Goal: Information Seeking & Learning: Learn about a topic

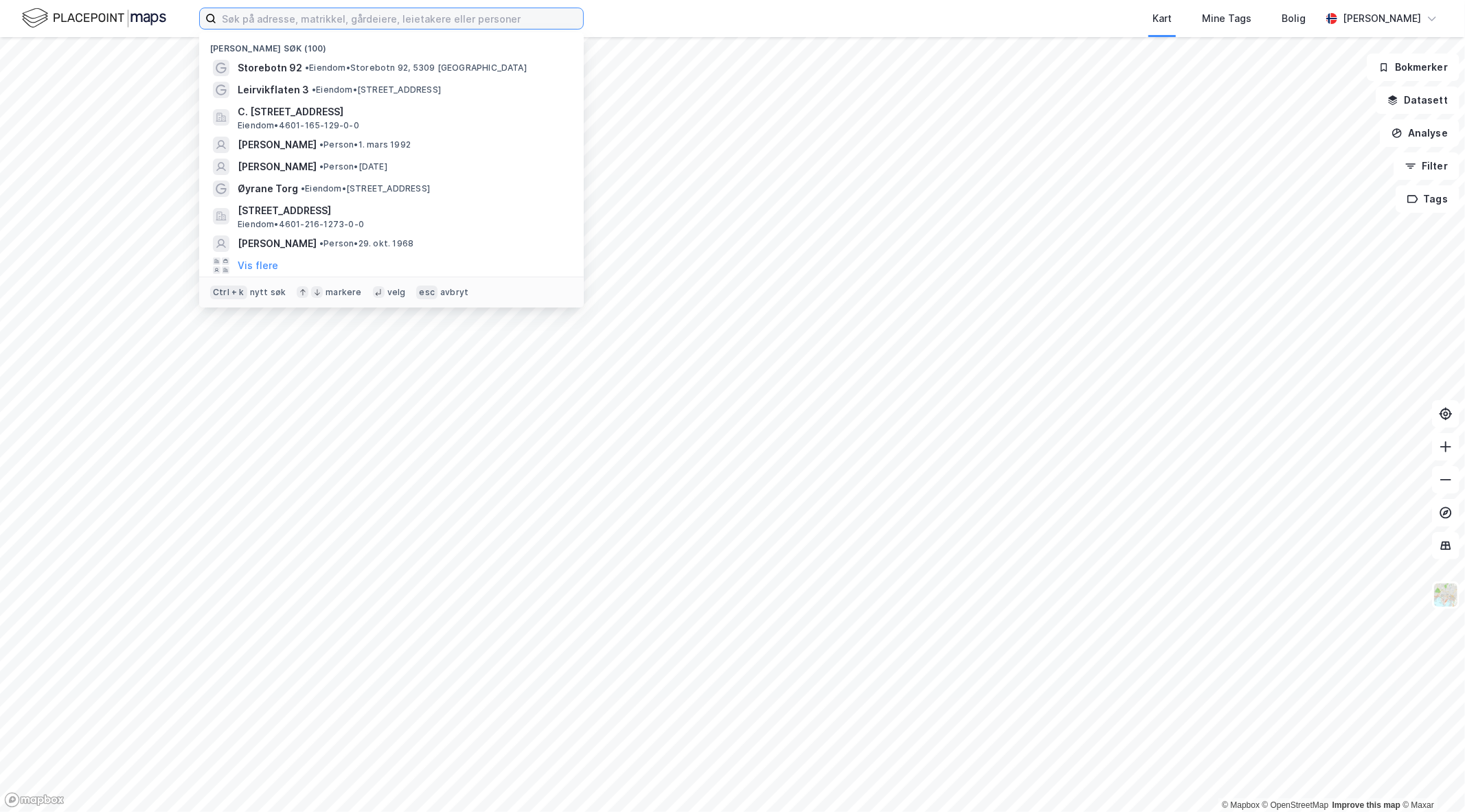
click at [282, 18] on input at bounding box center [400, 19] width 367 height 20
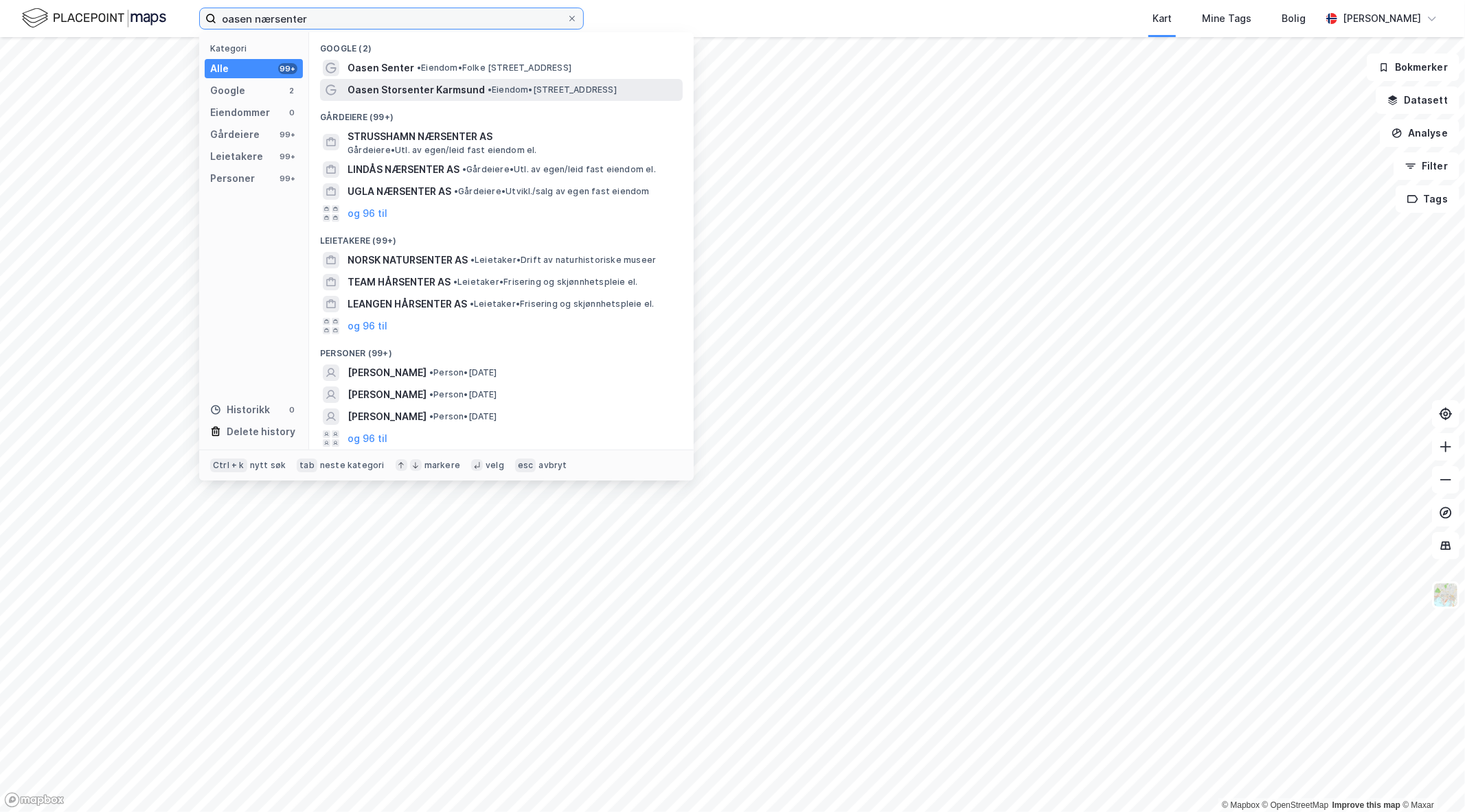
type input "oasen nærsenter"
click at [440, 87] on span "Oasen Storsenter Karmsund" at bounding box center [416, 90] width 137 height 17
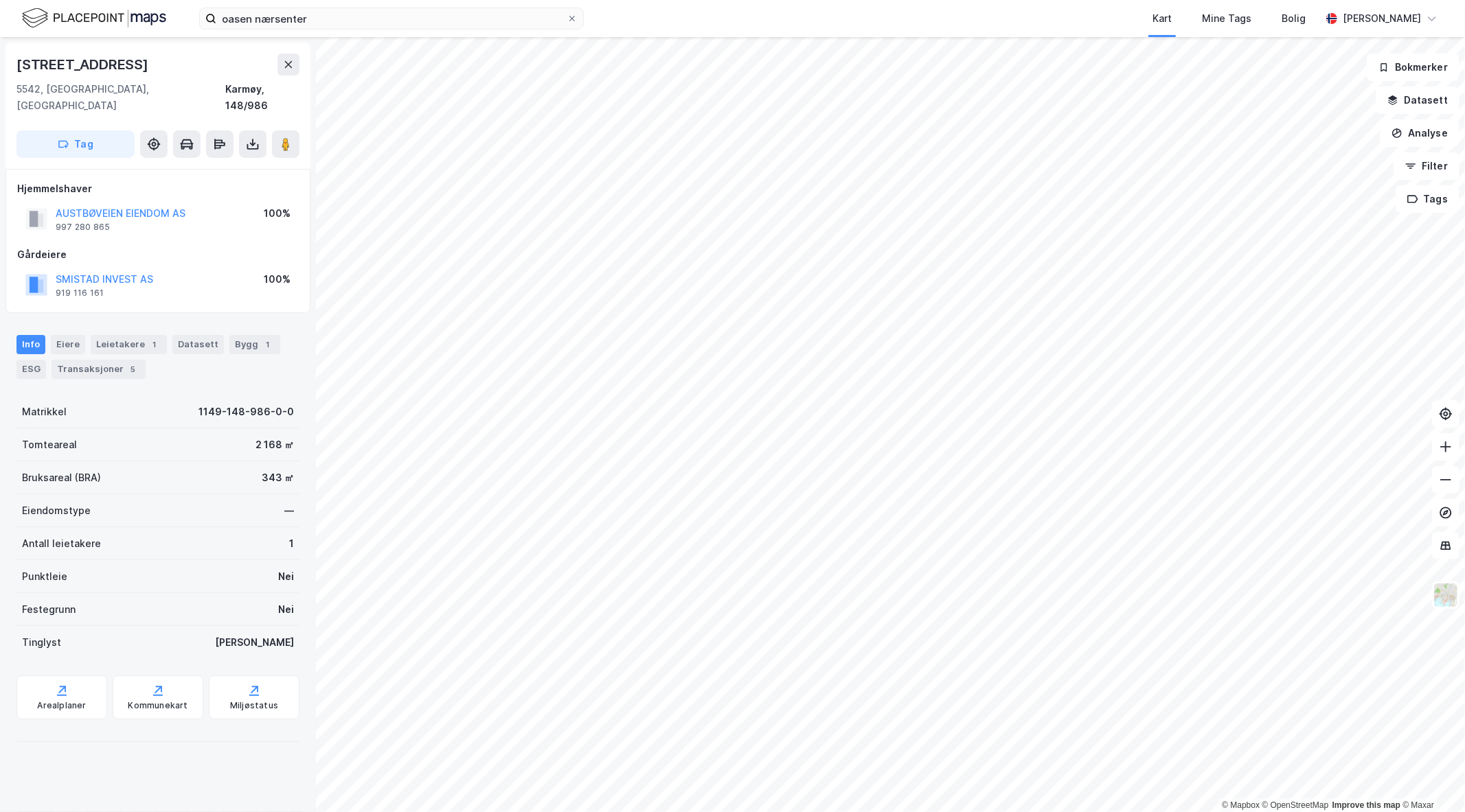
click at [134, 743] on div "Austbøvegen 17c 5542, [GEOGRAPHIC_DATA], [GEOGRAPHIC_DATA] Karmøy, 148/986 Tag …" at bounding box center [157, 424] width 316 height 775
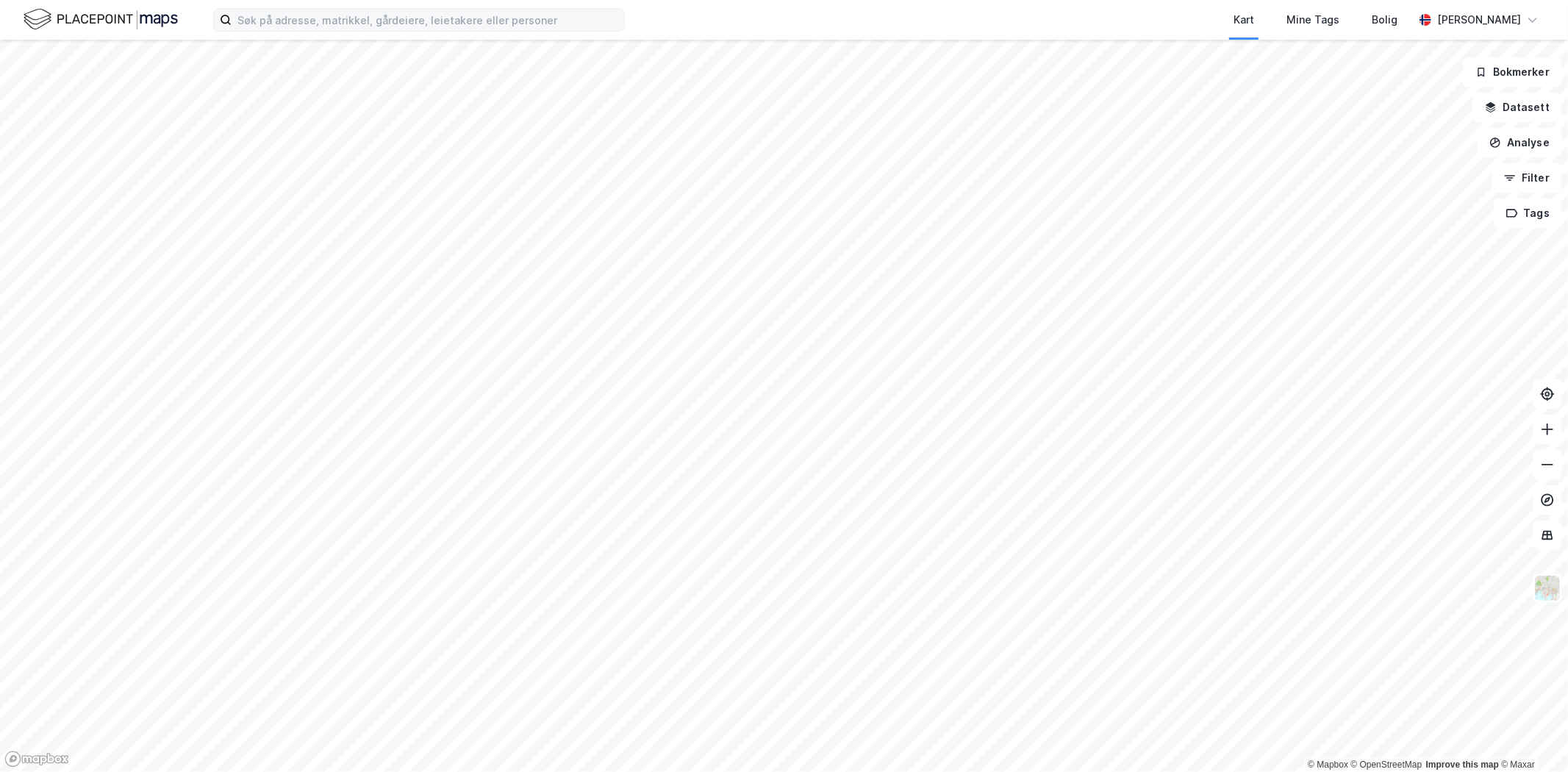
click at [354, 31] on label at bounding box center [418, 20] width 411 height 24
click at [354, 31] on input at bounding box center [428, 20] width 392 height 22
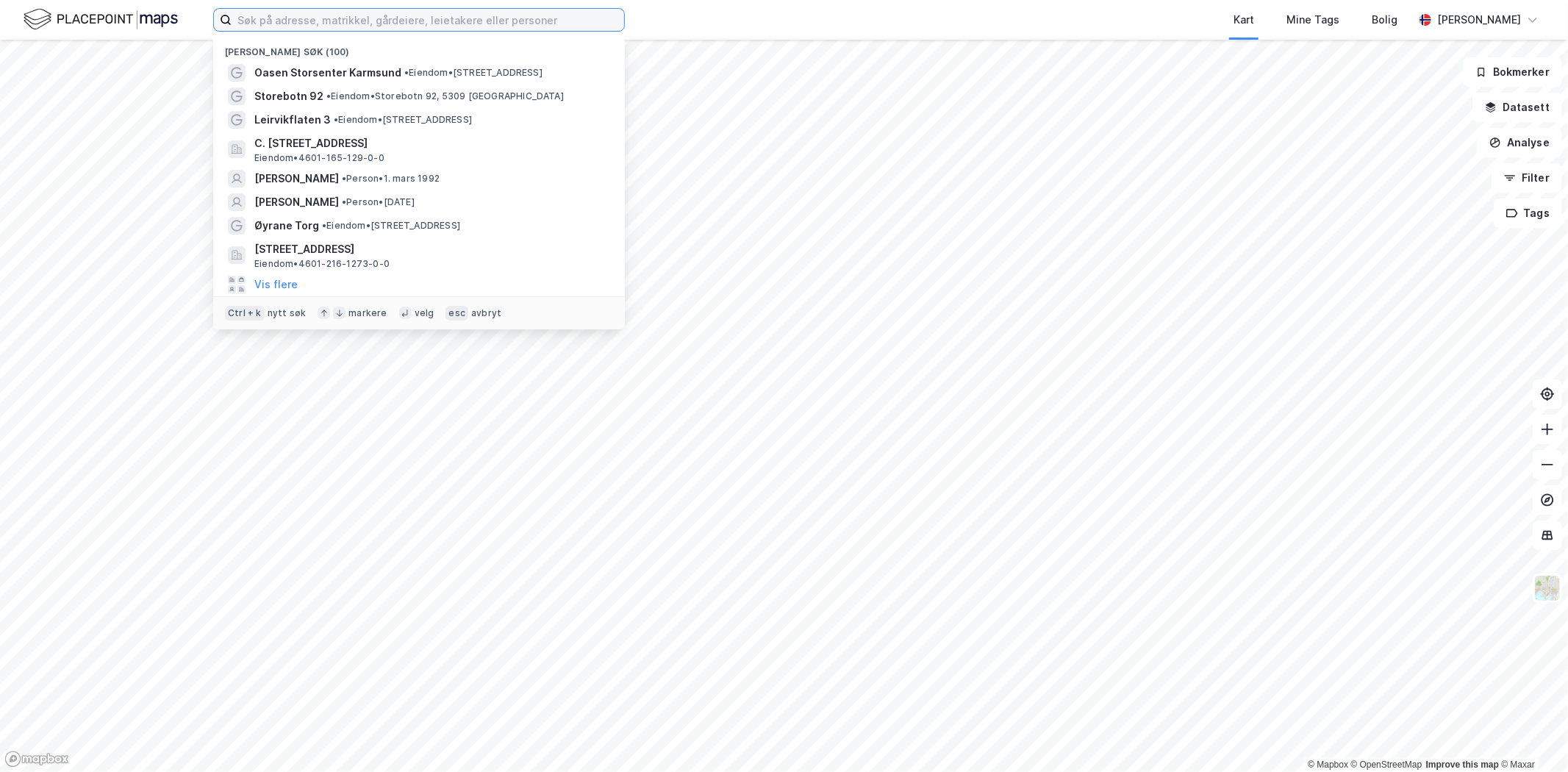
click at [363, 23] on input at bounding box center [428, 20] width 392 height 22
click at [390, 18] on input at bounding box center [428, 20] width 392 height 22
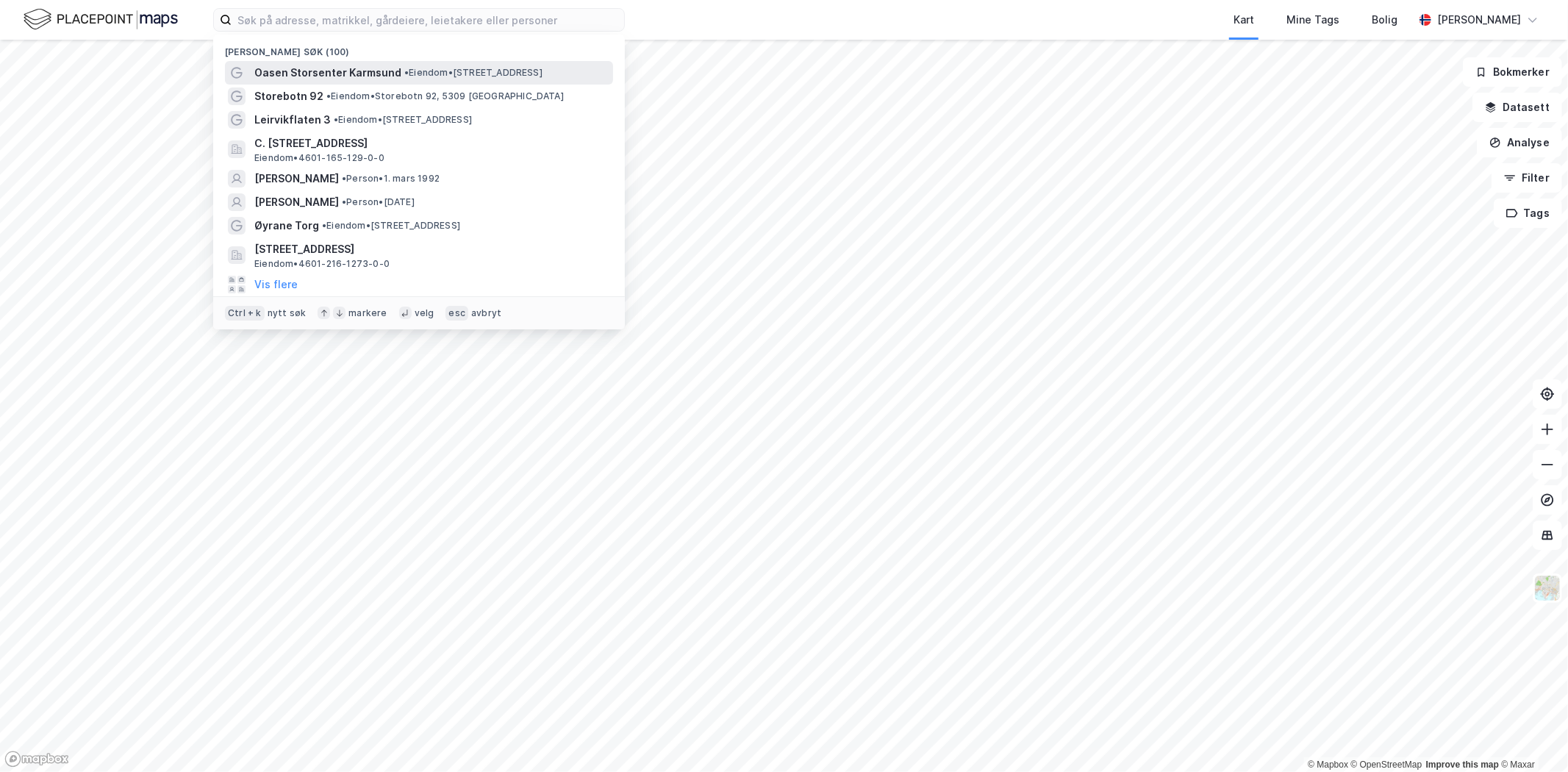
click at [395, 71] on div "Oasen Storsenter Karmsund • Eiendom • [STREET_ADDRESS]" at bounding box center [432, 73] width 356 height 18
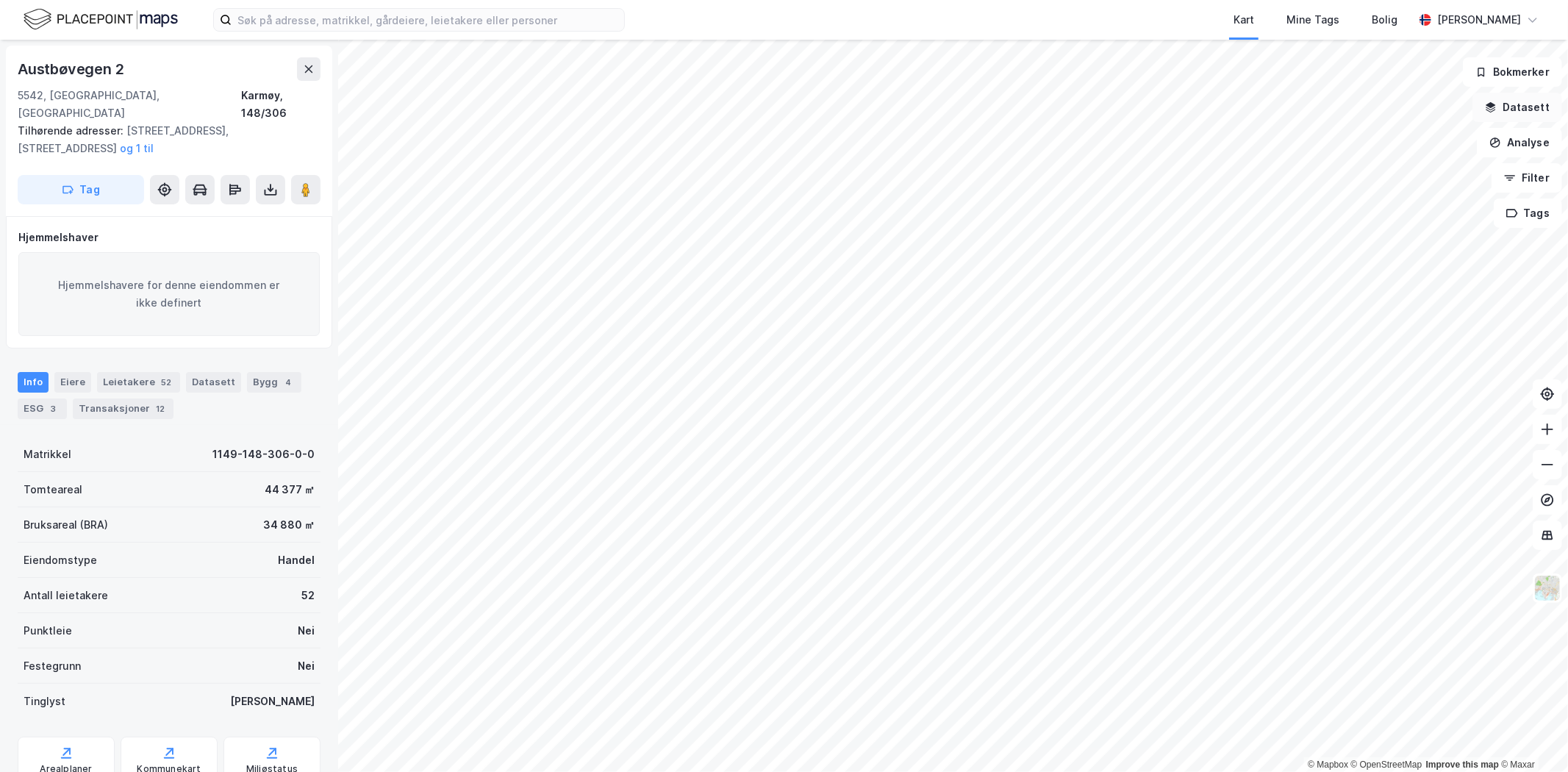
click at [1512, 108] on button "Datasett" at bounding box center [1516, 107] width 89 height 30
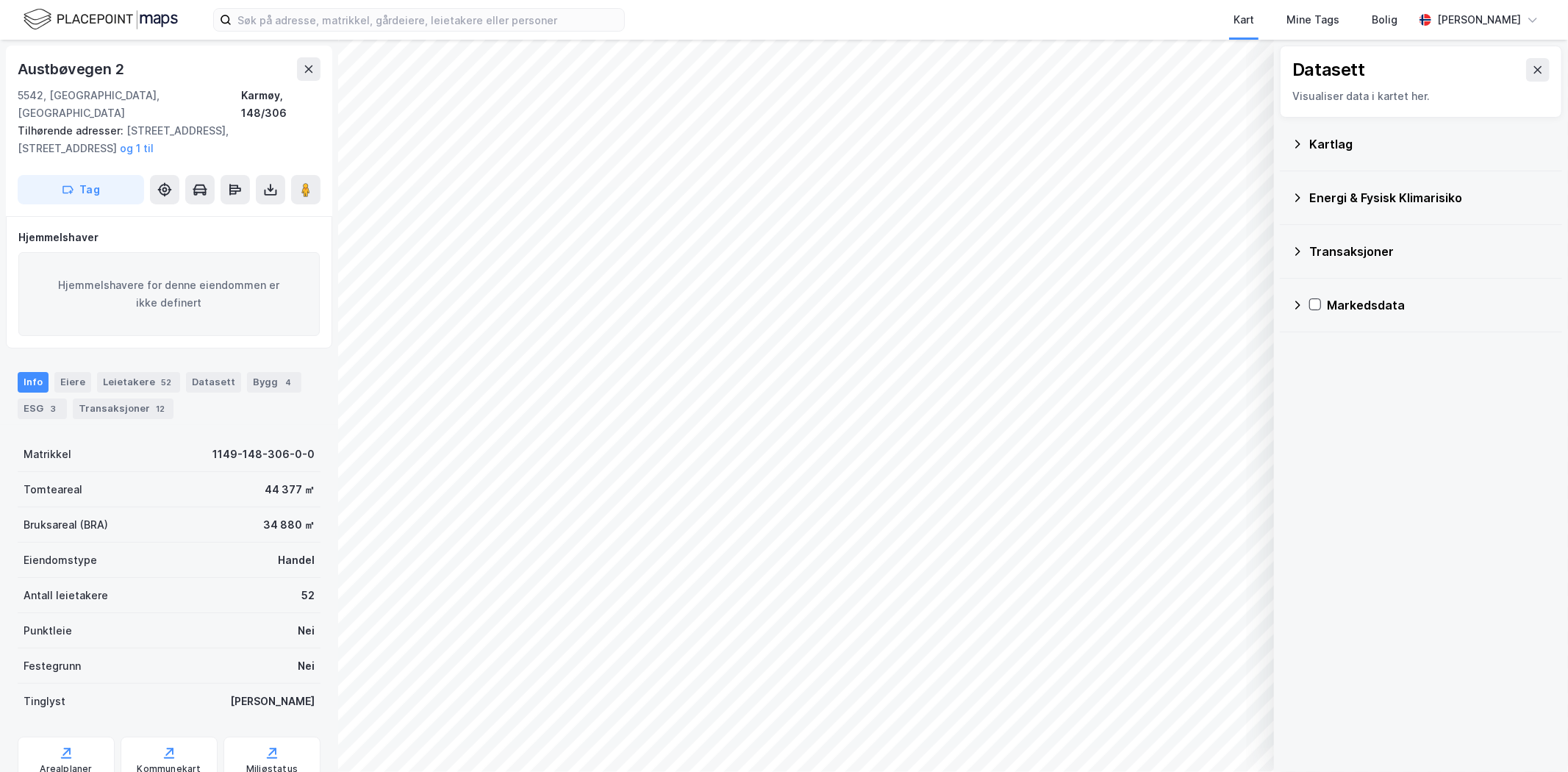
click at [1289, 152] on div "Kartlag" at bounding box center [1420, 145] width 282 height 54
click at [1294, 150] on div "Kartlag" at bounding box center [1420, 145] width 259 height 36
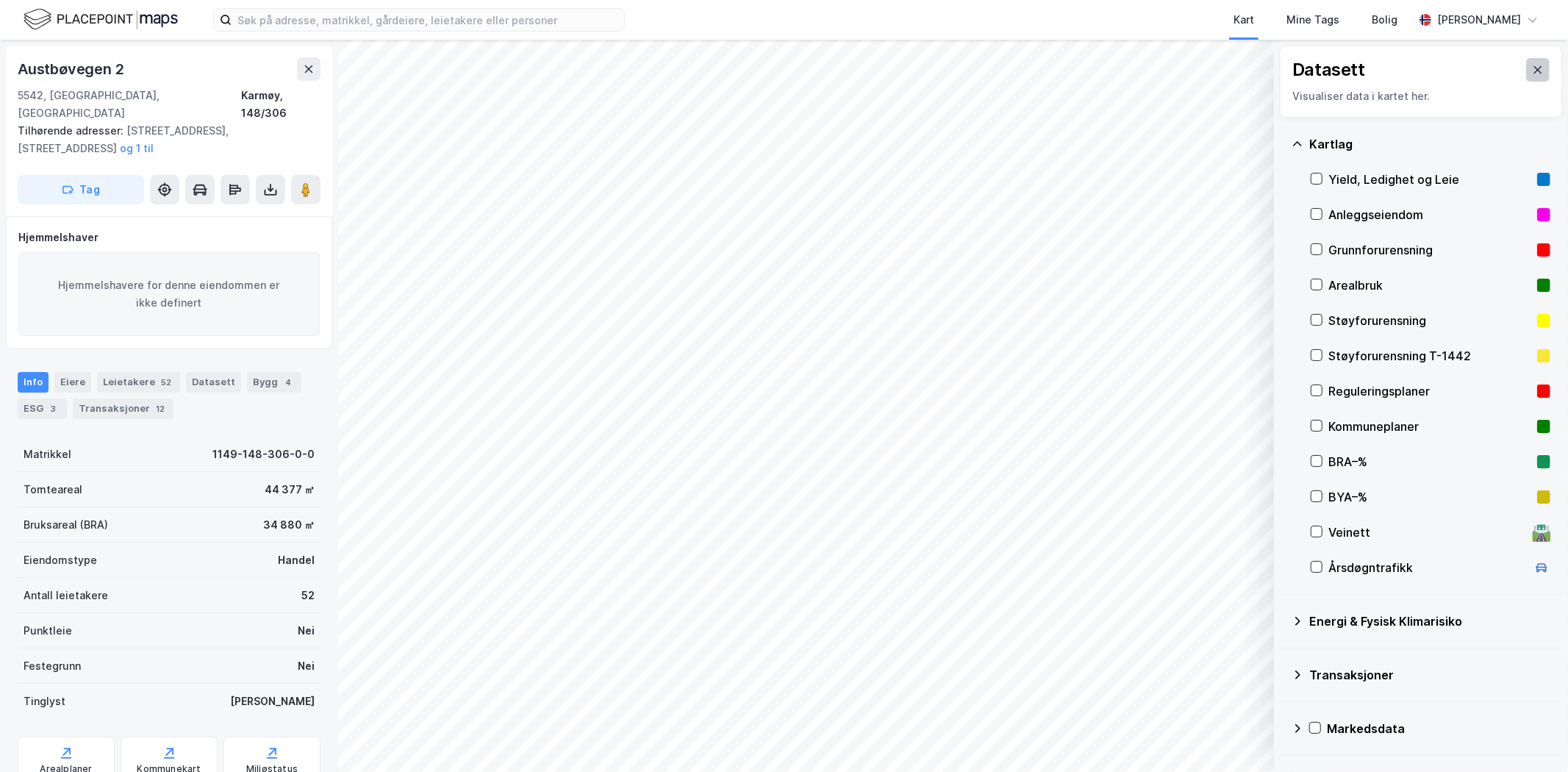
click at [1525, 72] on button at bounding box center [1537, 70] width 24 height 24
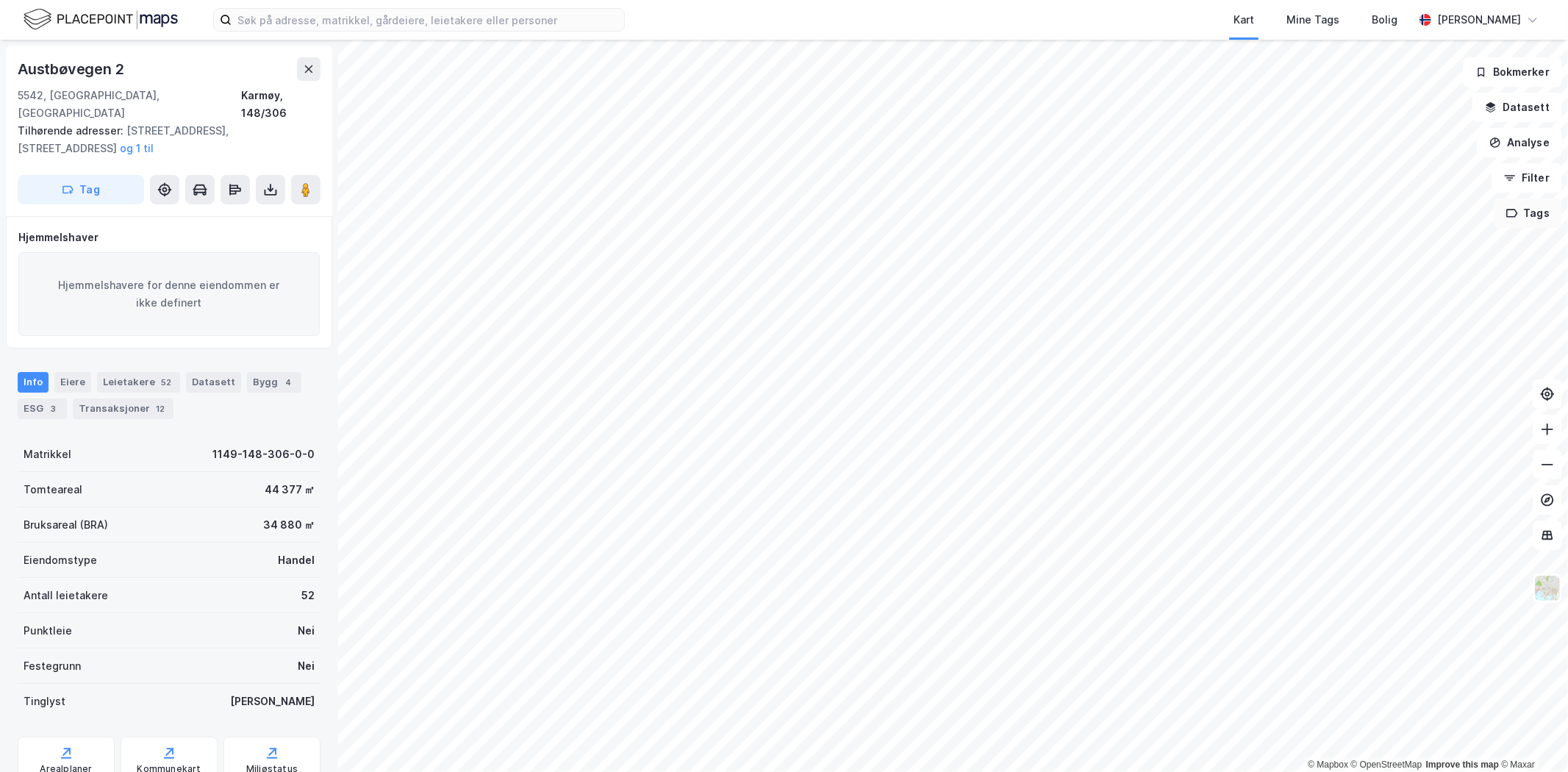
click at [1517, 210] on icon "button" at bounding box center [1512, 213] width 12 height 12
click at [1468, 217] on icon at bounding box center [1463, 223] width 12 height 12
click at [1511, 187] on button "Filter" at bounding box center [1525, 178] width 70 height 30
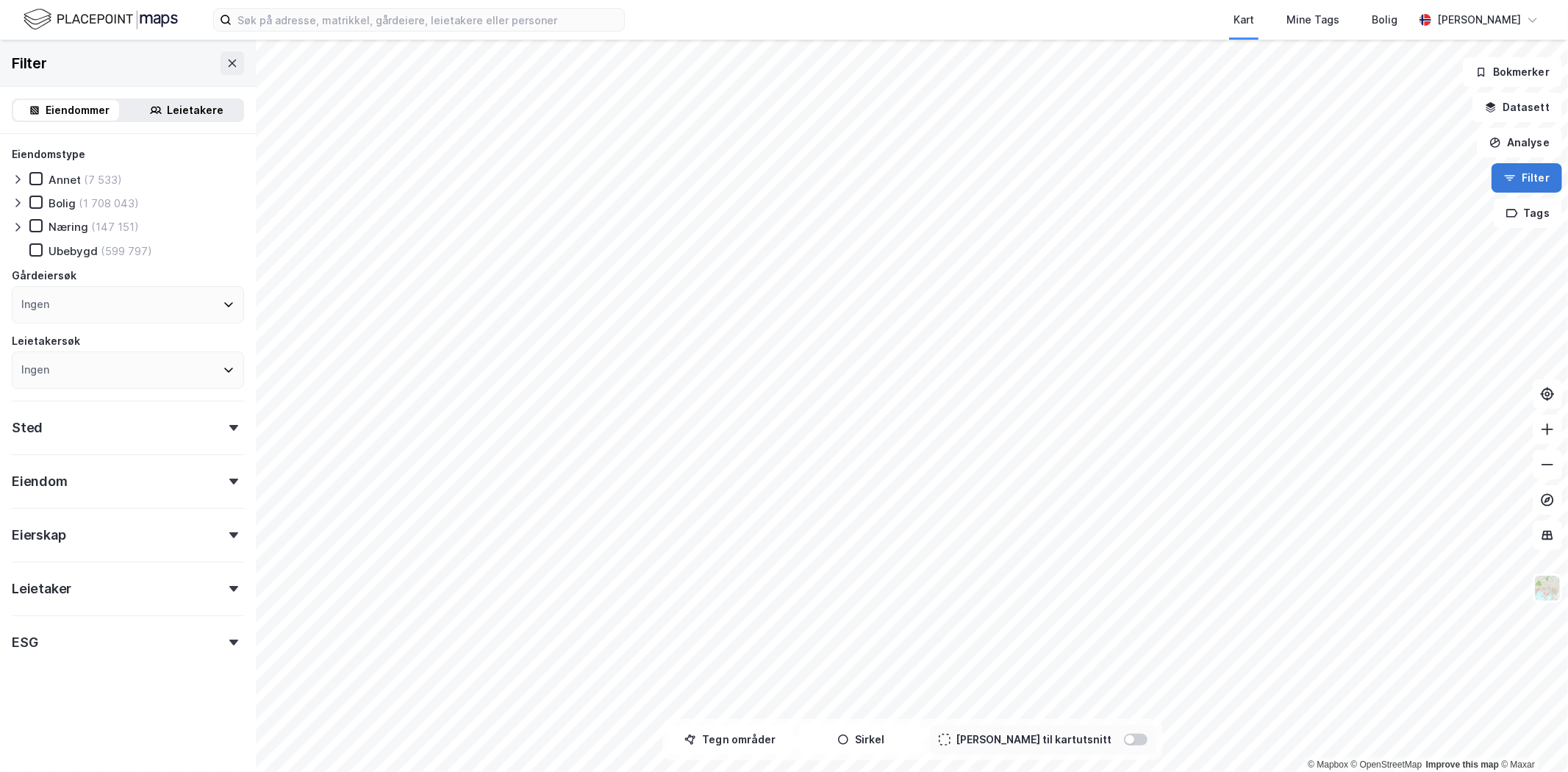
click at [1511, 187] on button "Filter" at bounding box center [1525, 178] width 70 height 30
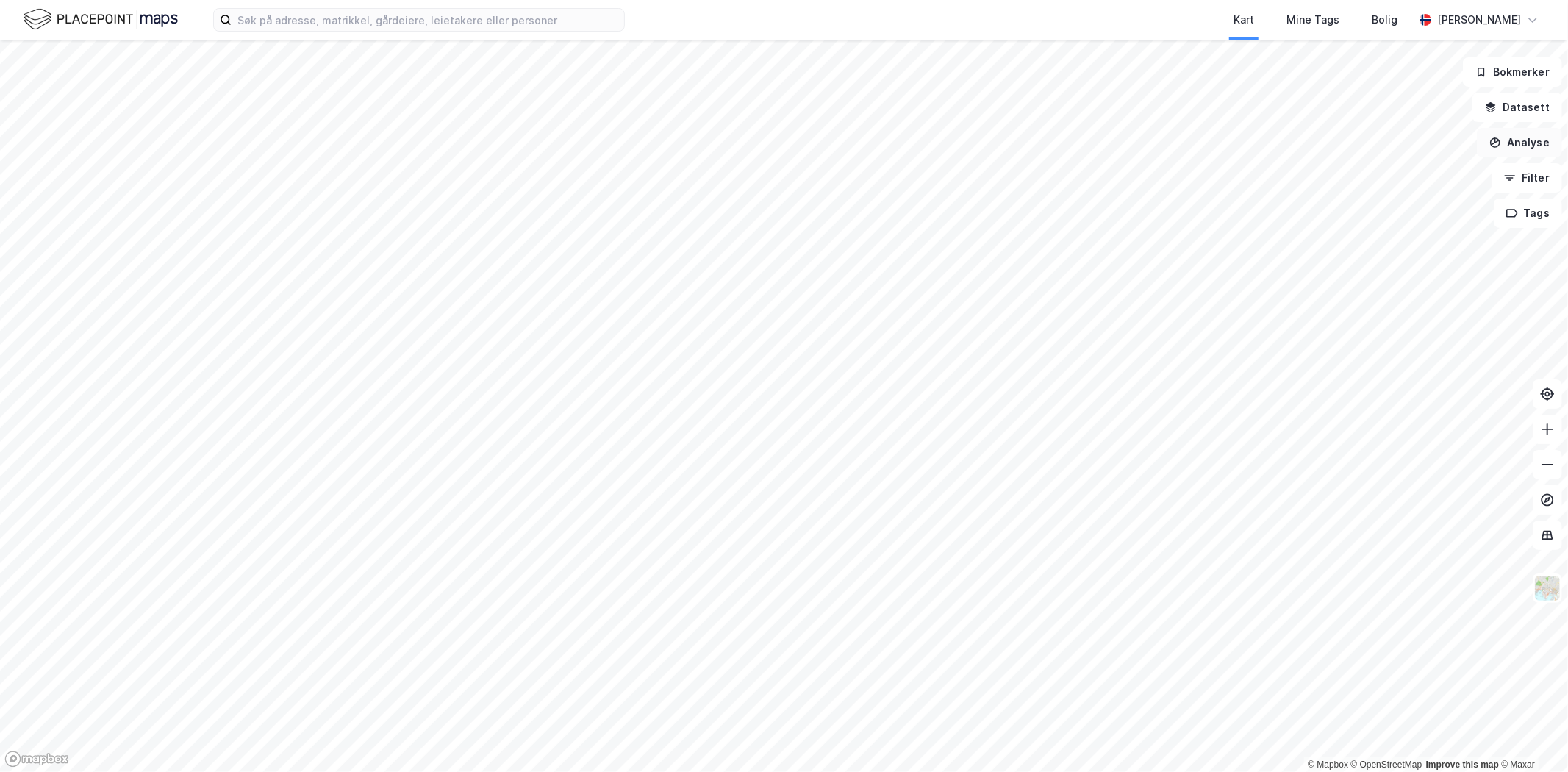
click at [1514, 155] on button "Analyse" at bounding box center [1519, 143] width 85 height 30
click at [1521, 107] on button "Datasett" at bounding box center [1516, 107] width 89 height 30
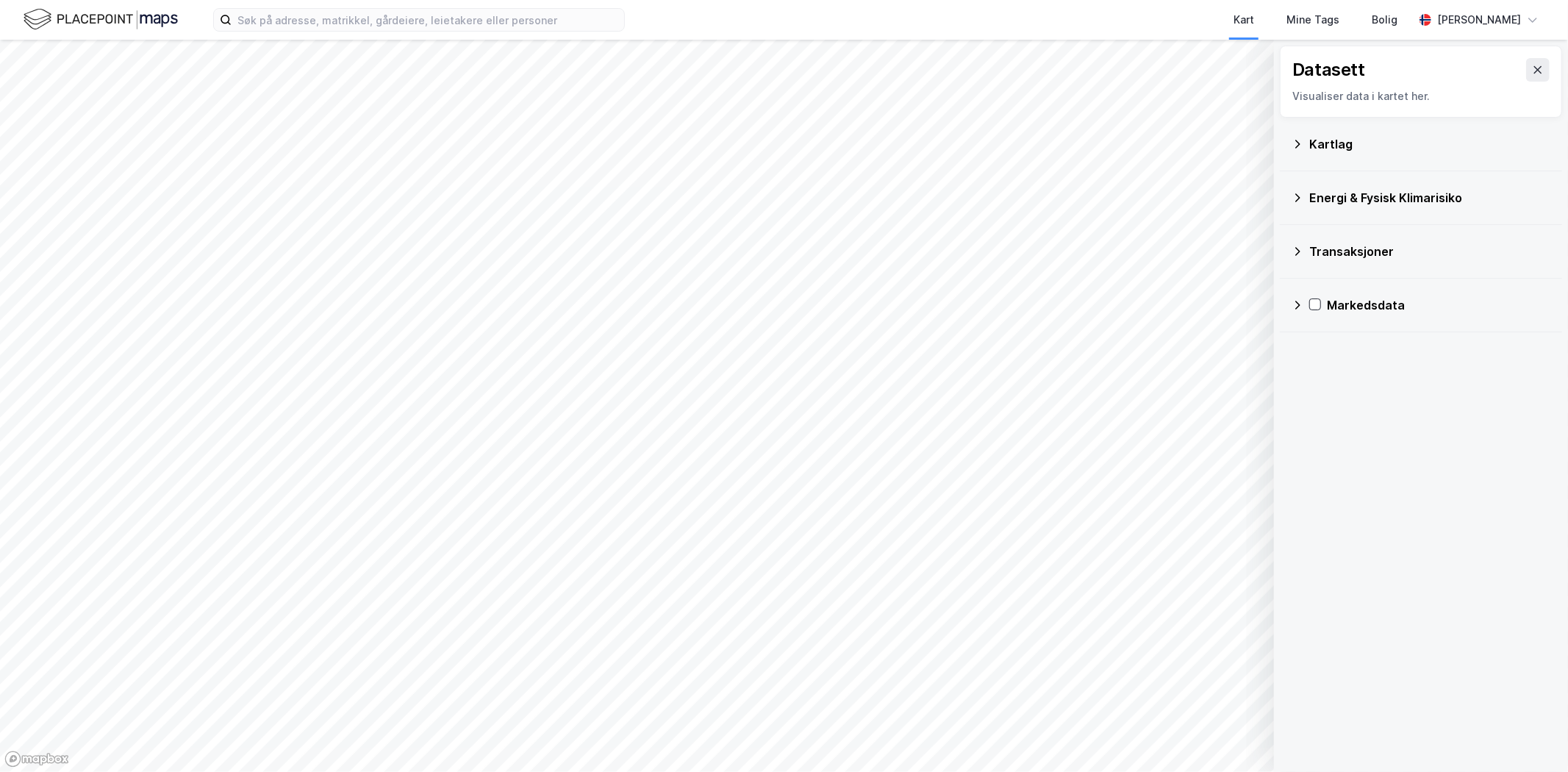
click at [1303, 144] on div "Kartlag" at bounding box center [1420, 145] width 259 height 36
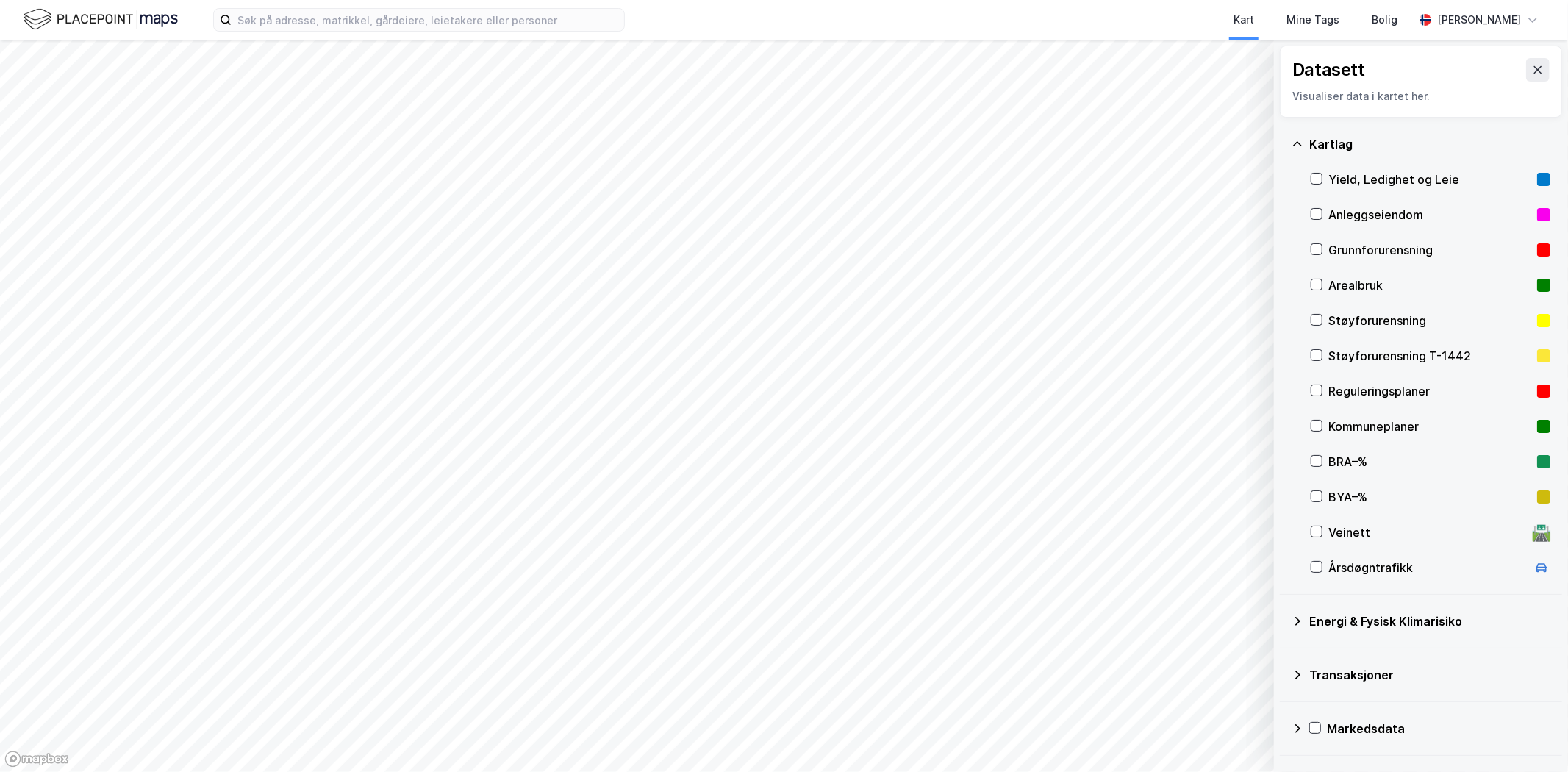
click at [1296, 620] on icon at bounding box center [1297, 621] width 12 height 12
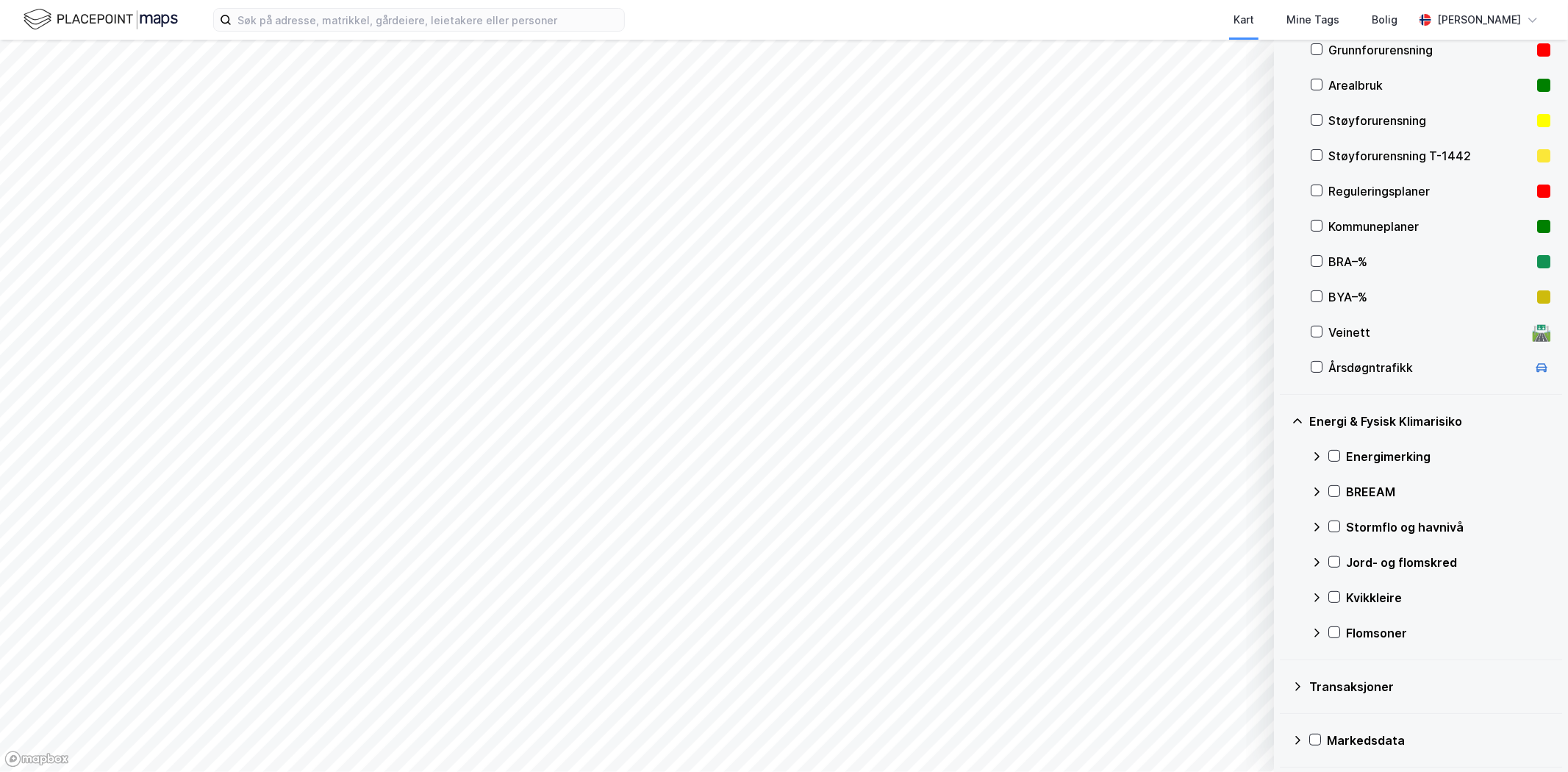
scroll to position [201, 0]
click at [1300, 682] on icon at bounding box center [1297, 685] width 12 height 12
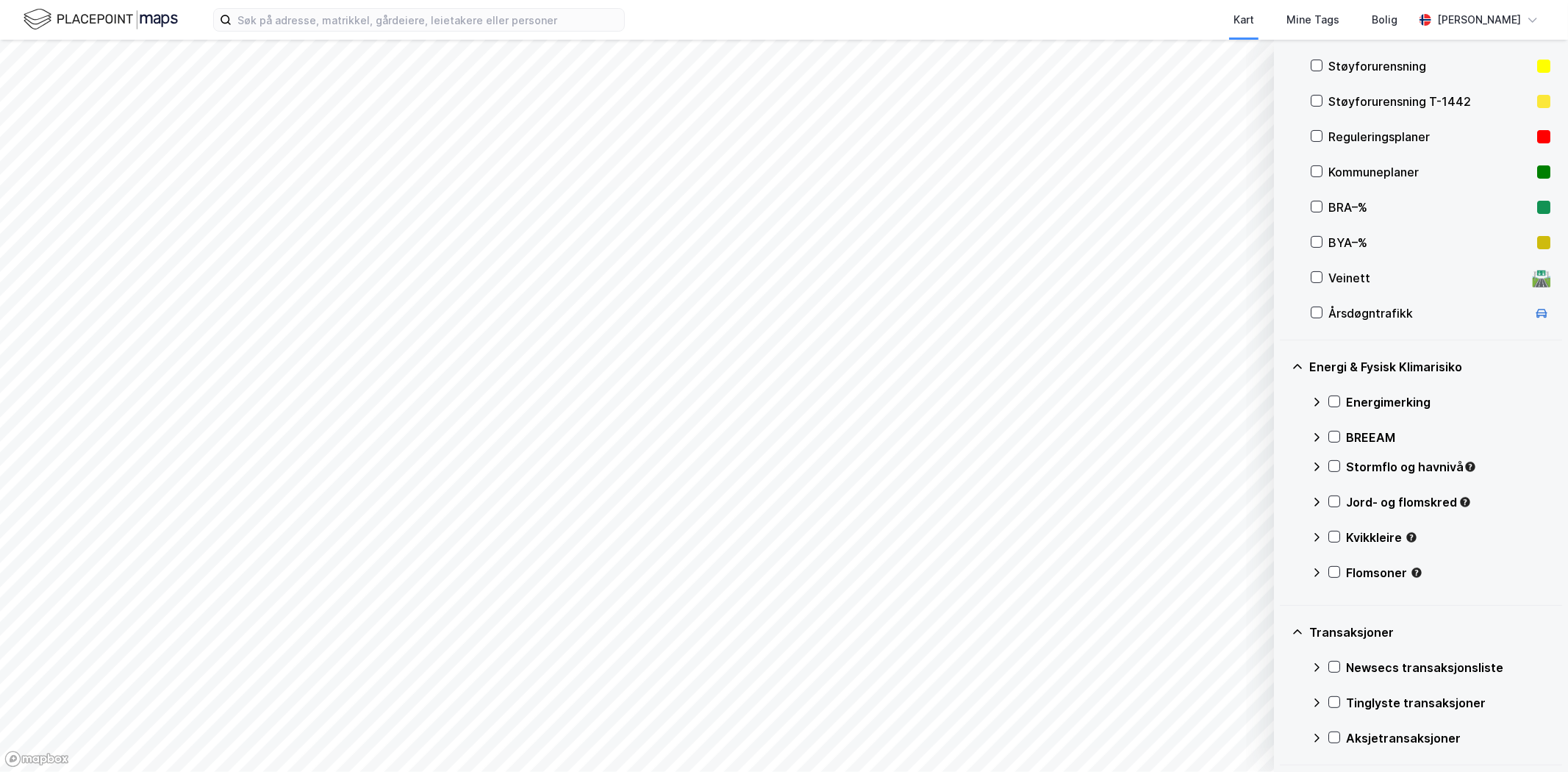
scroll to position [306, 0]
click at [1300, 737] on div "Transaksjoner Newsecs transaksjonsliste Tinglyste transaksjoner Aksjetransaksjo…" at bounding box center [1420, 688] width 282 height 160
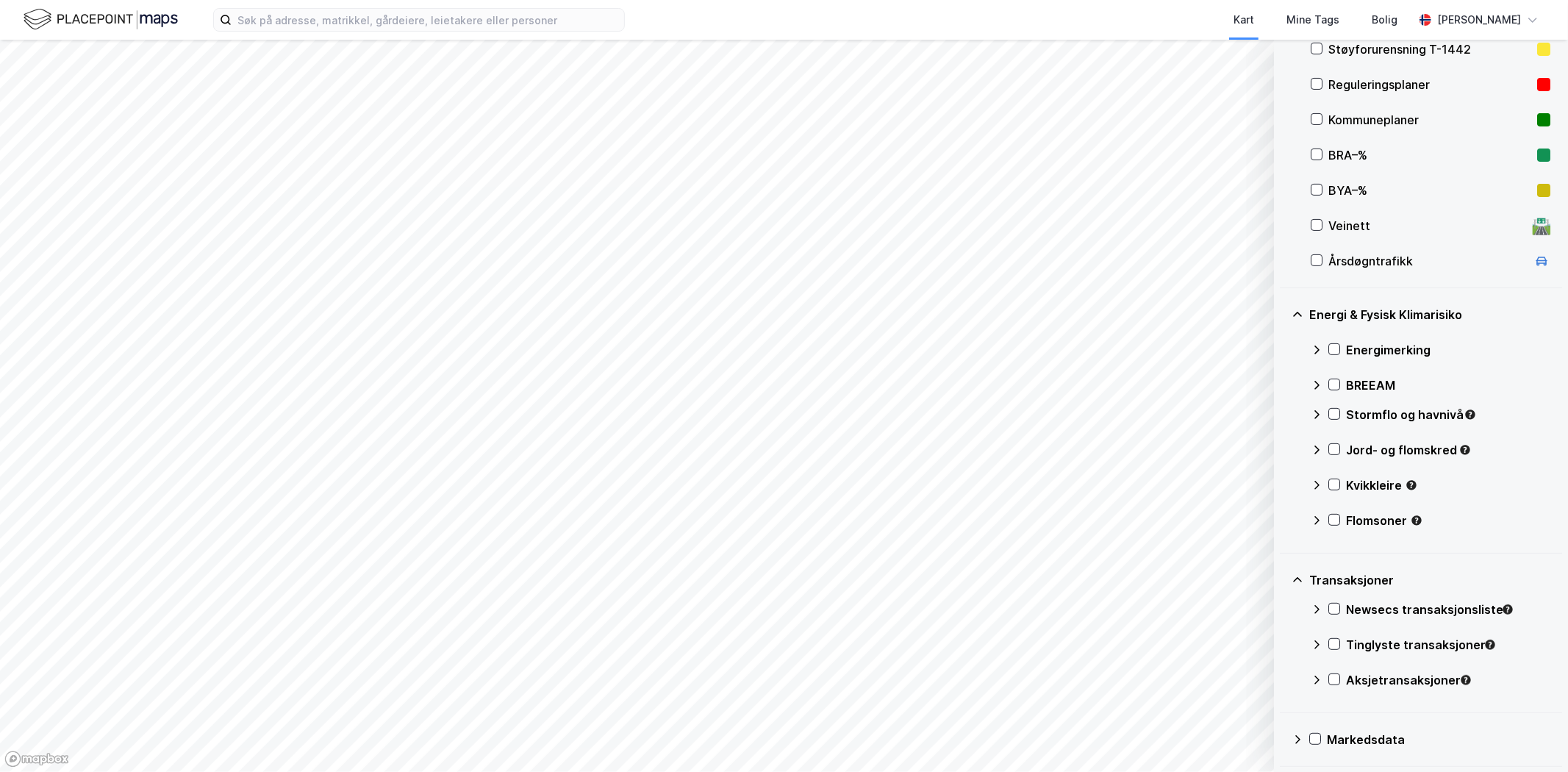
click at [1301, 737] on icon at bounding box center [1297, 739] width 12 height 12
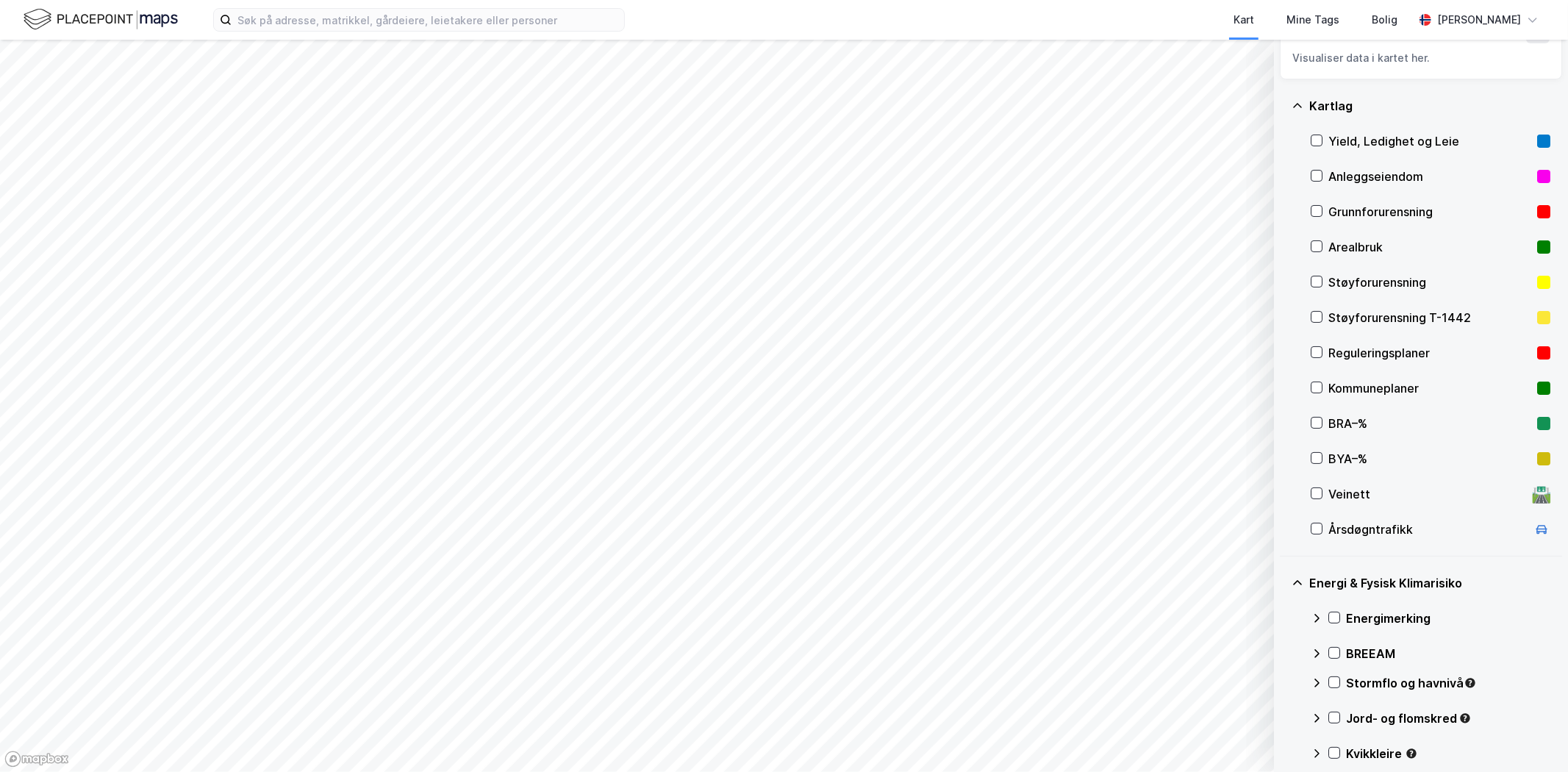
scroll to position [0, 0]
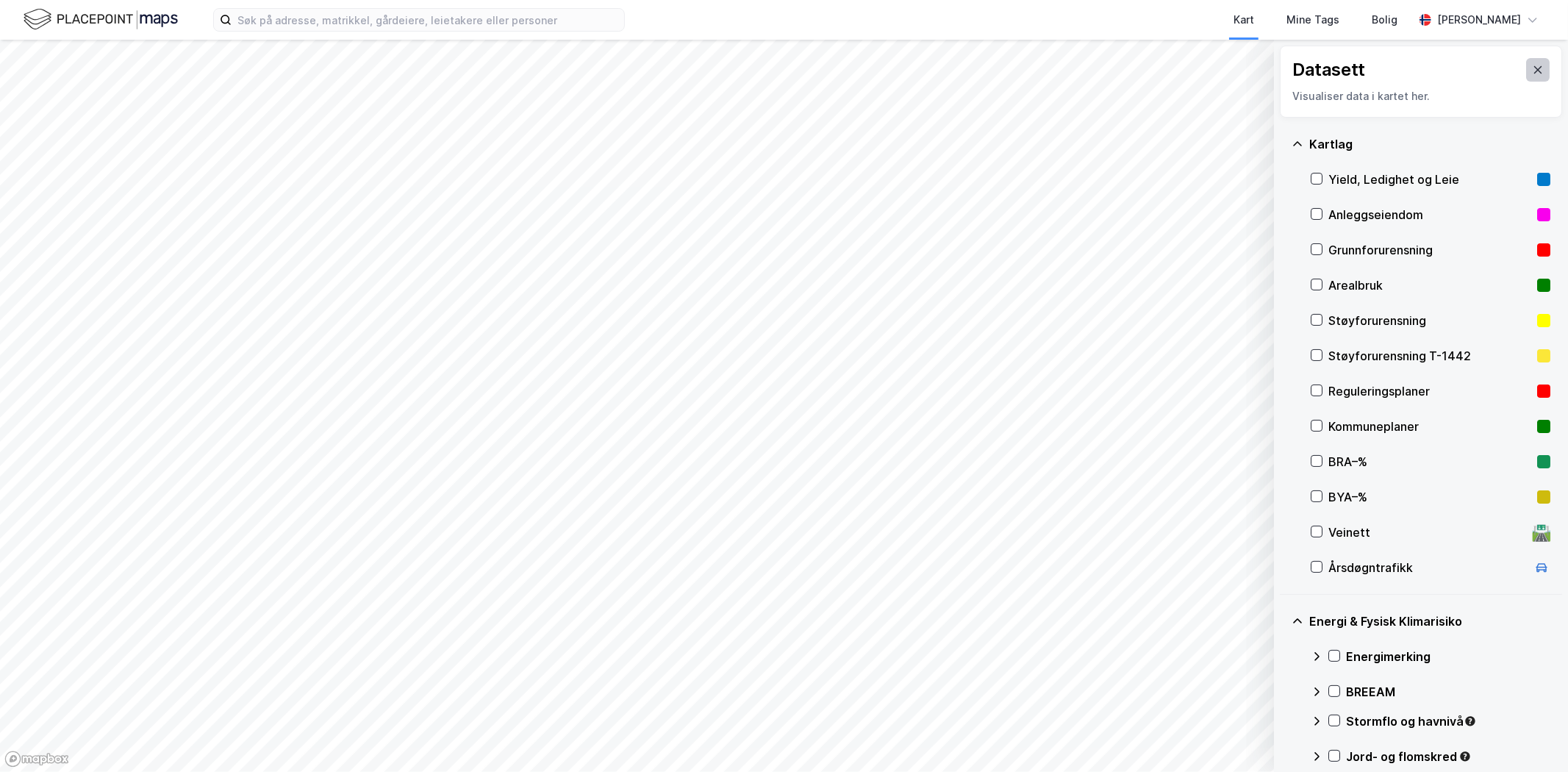
click at [1533, 75] on button at bounding box center [1537, 70] width 24 height 24
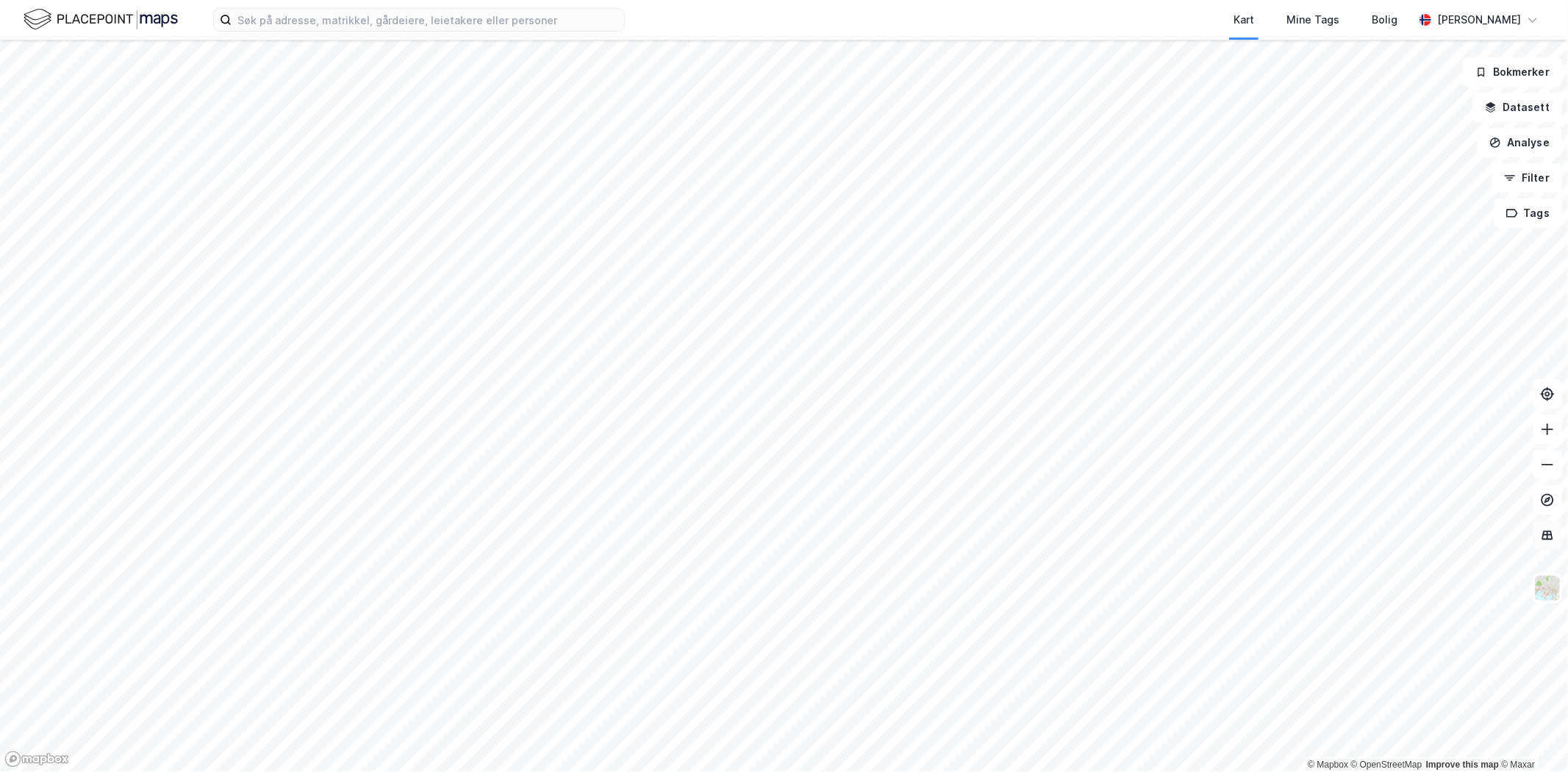
click at [1541, 538] on icon at bounding box center [1546, 534] width 15 height 15
click at [1516, 114] on button "Datasett" at bounding box center [1516, 107] width 89 height 30
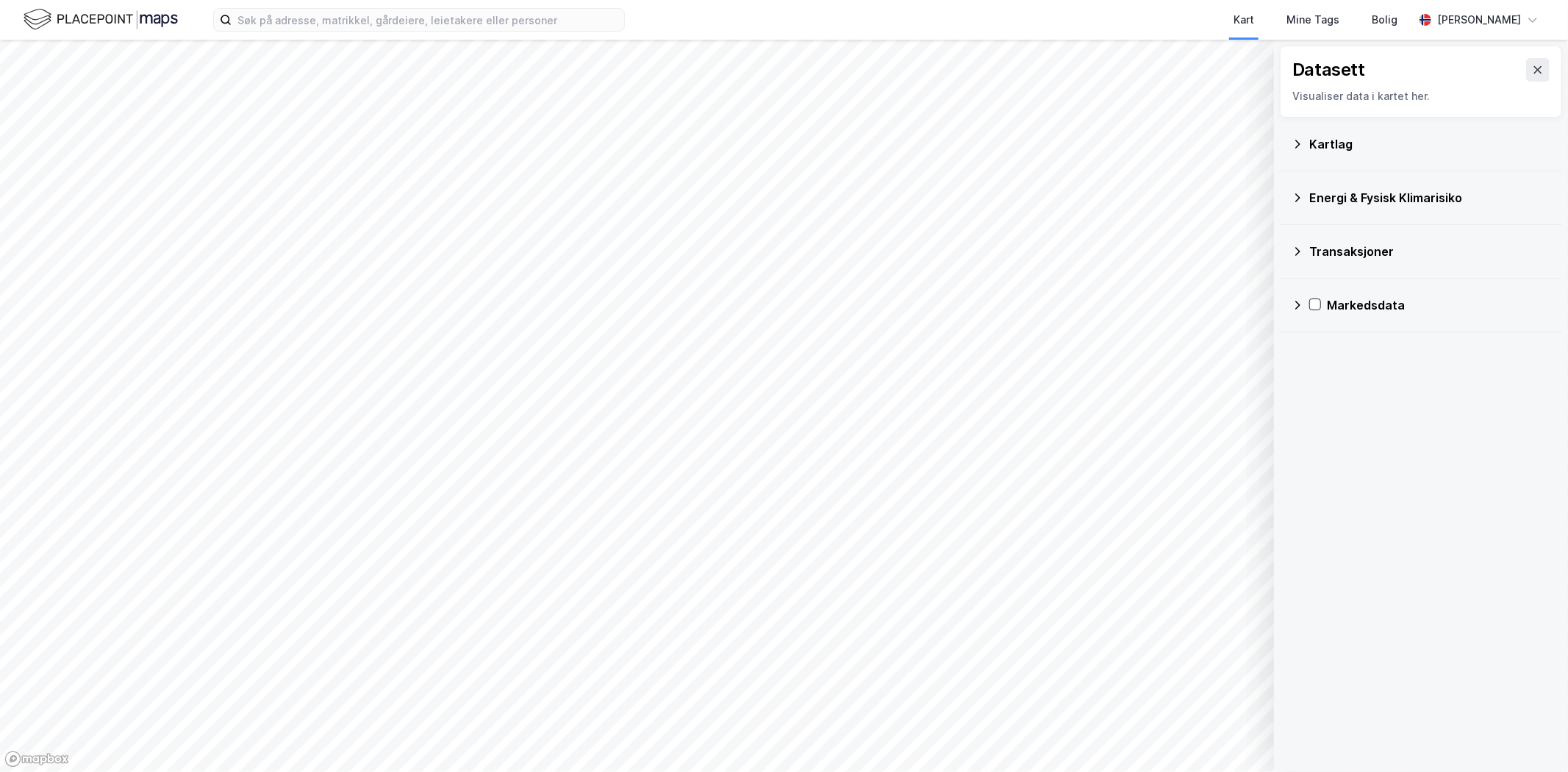
click at [1295, 148] on icon at bounding box center [1296, 144] width 5 height 8
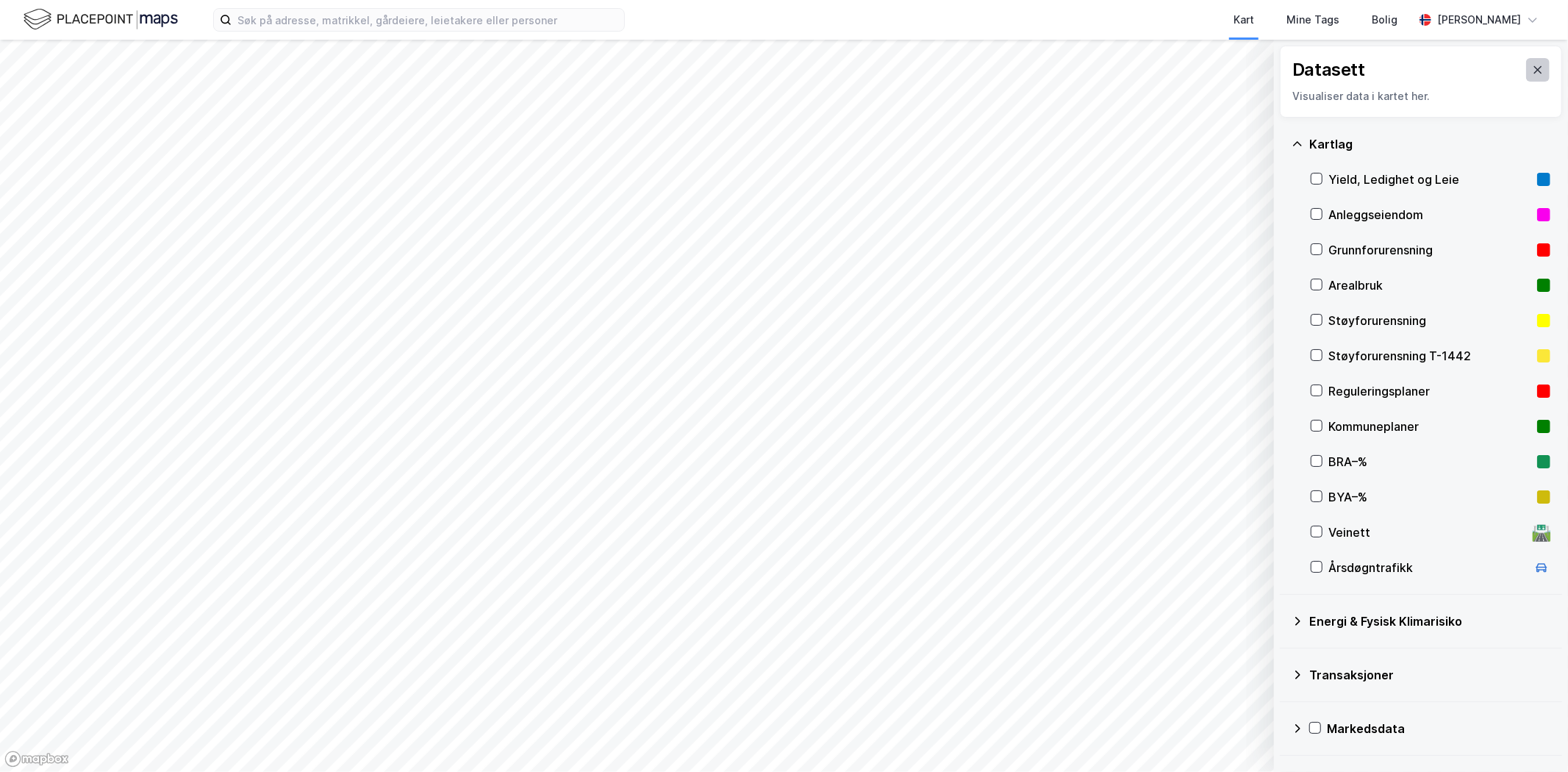
click at [1525, 66] on button at bounding box center [1537, 70] width 24 height 24
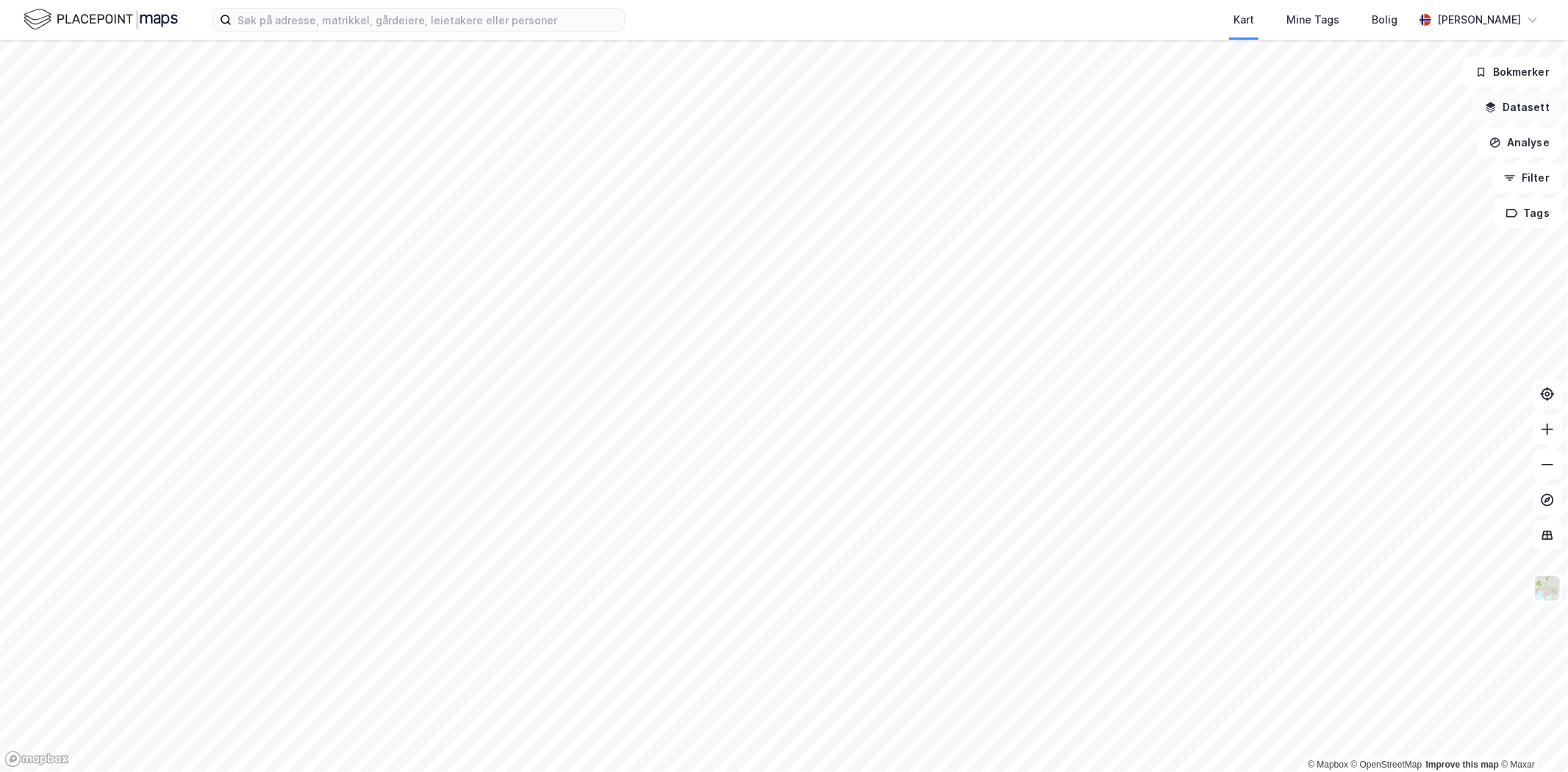
click at [1496, 105] on icon "button" at bounding box center [1491, 105] width 10 height 6
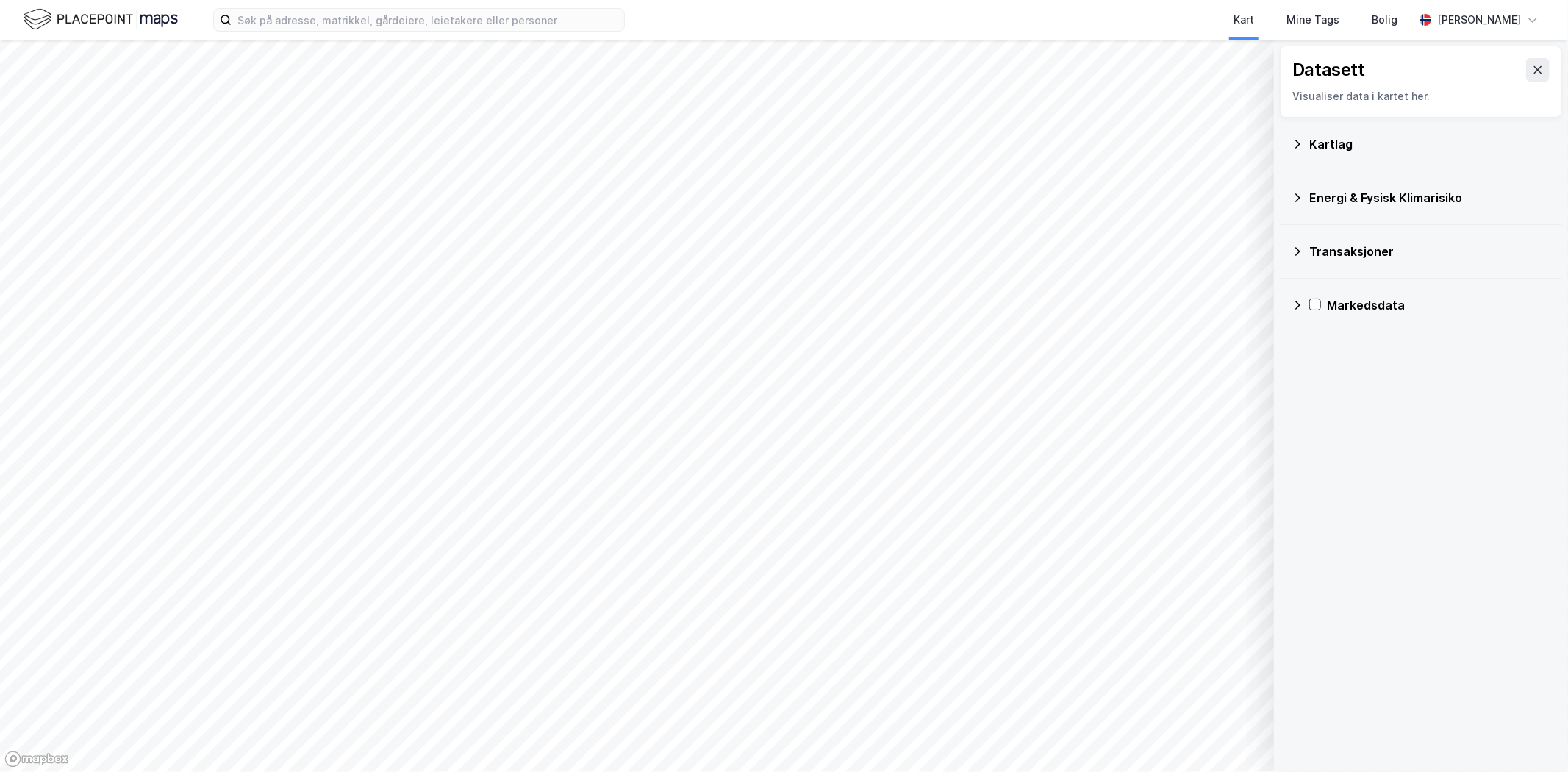
click at [1318, 151] on div "Kartlag" at bounding box center [1429, 144] width 241 height 18
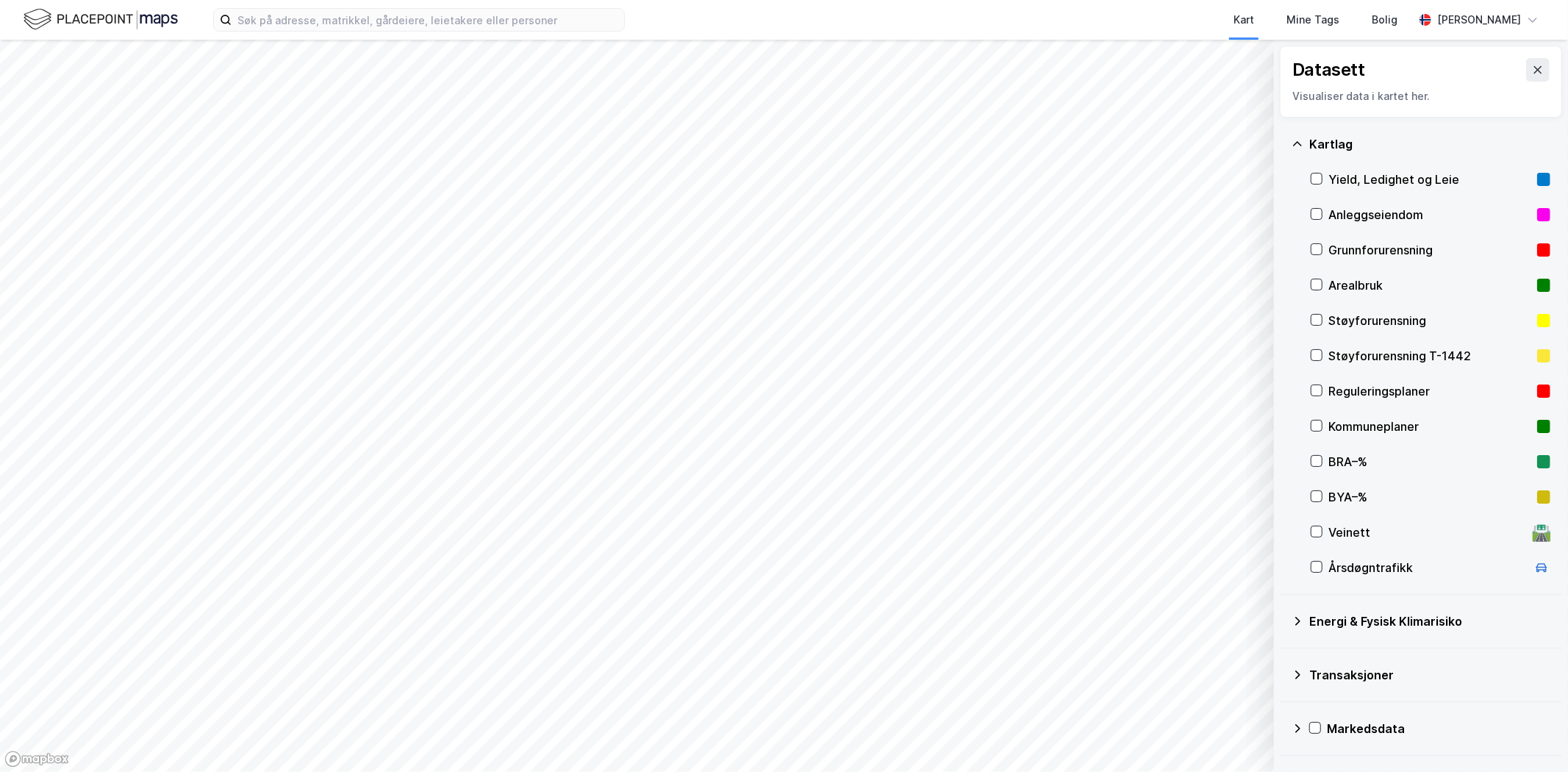
click at [1318, 151] on div "Kartlag" at bounding box center [1429, 144] width 241 height 18
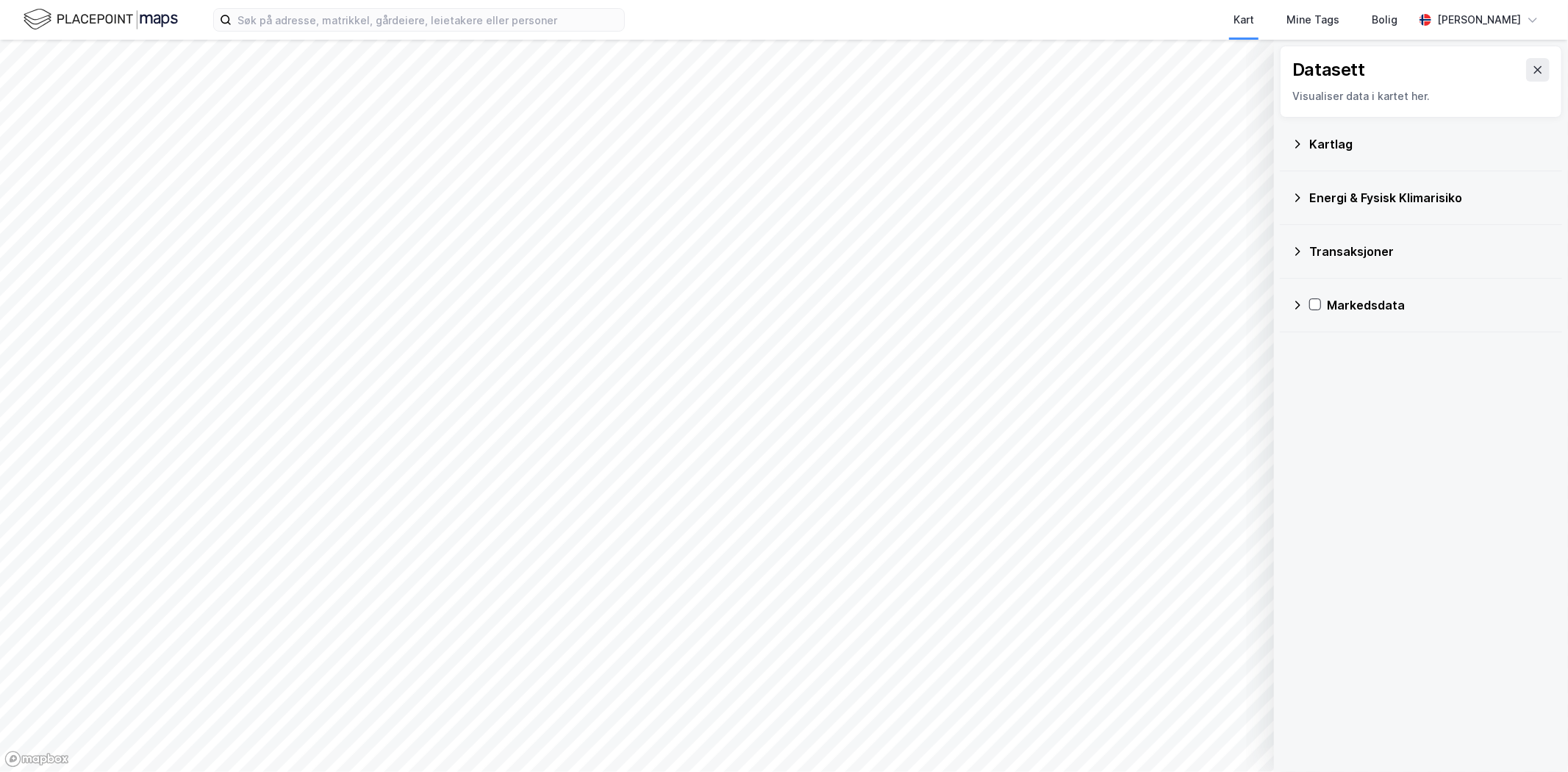
click at [1320, 192] on div "Energi & Fysisk Klimarisiko" at bounding box center [1429, 198] width 241 height 18
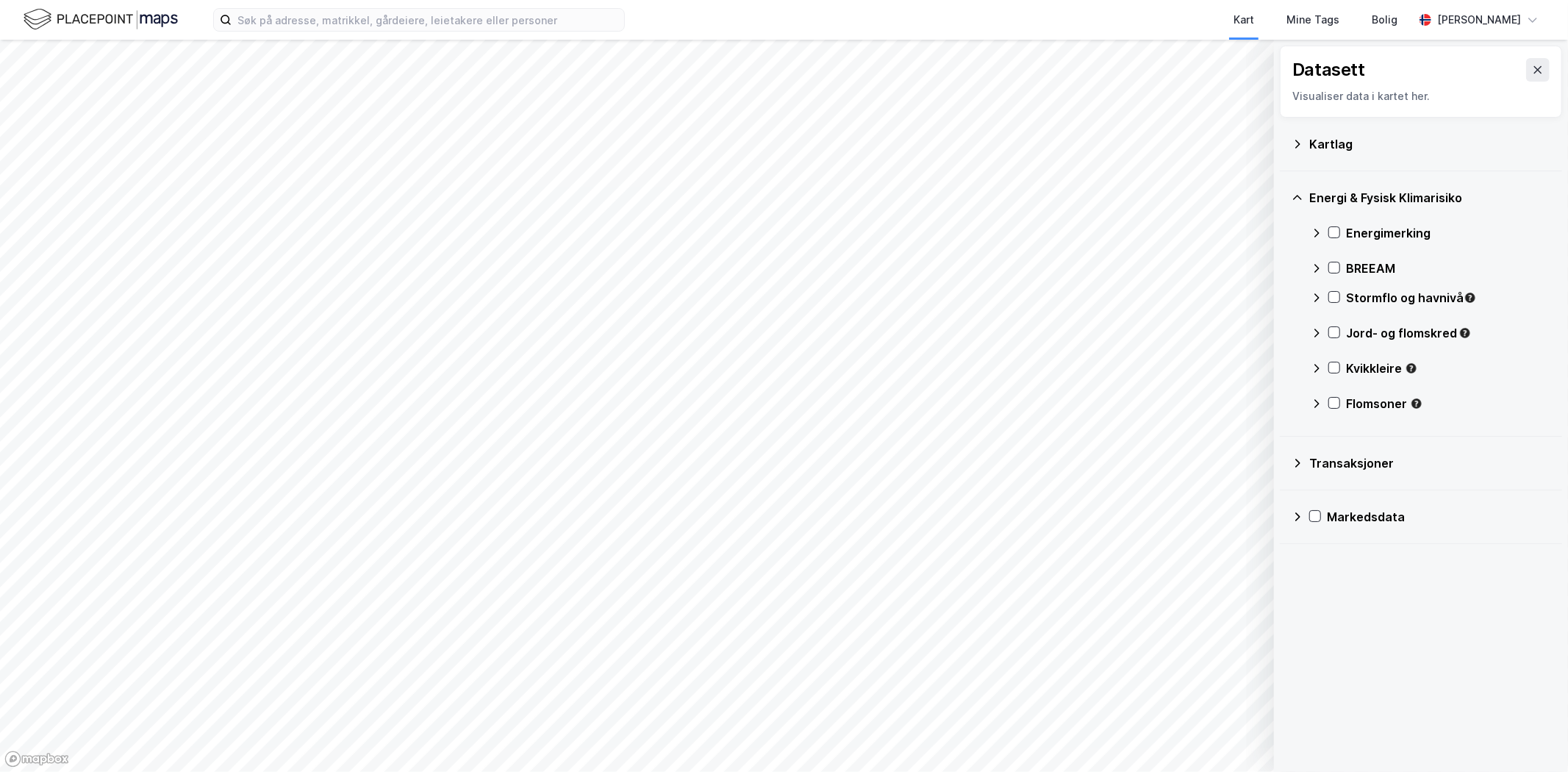
click at [1320, 192] on div "Energi & Fysisk Klimarisiko" at bounding box center [1429, 198] width 241 height 18
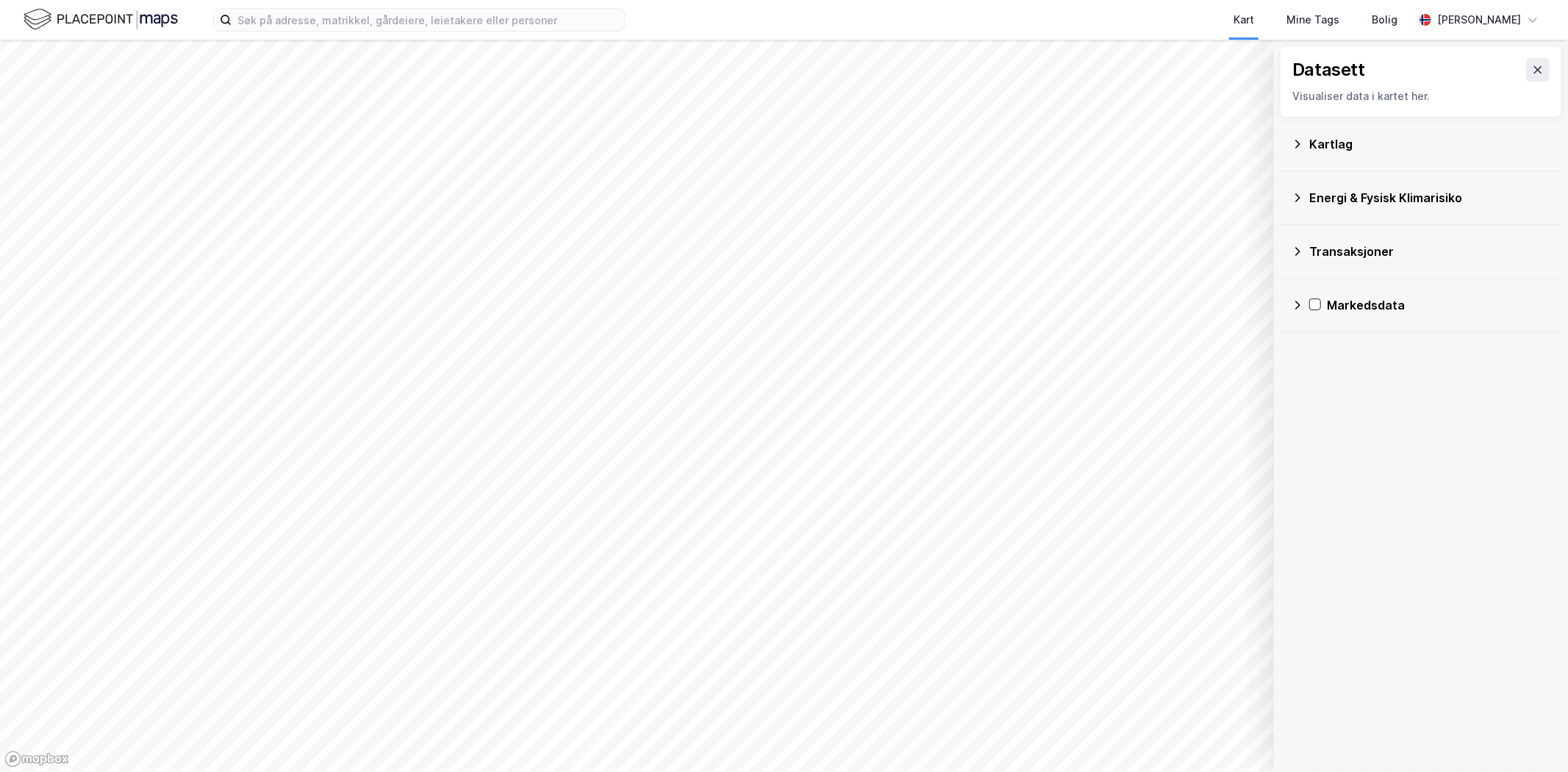
click at [1301, 309] on icon at bounding box center [1297, 305] width 12 height 12
click at [1525, 75] on button at bounding box center [1537, 70] width 24 height 24
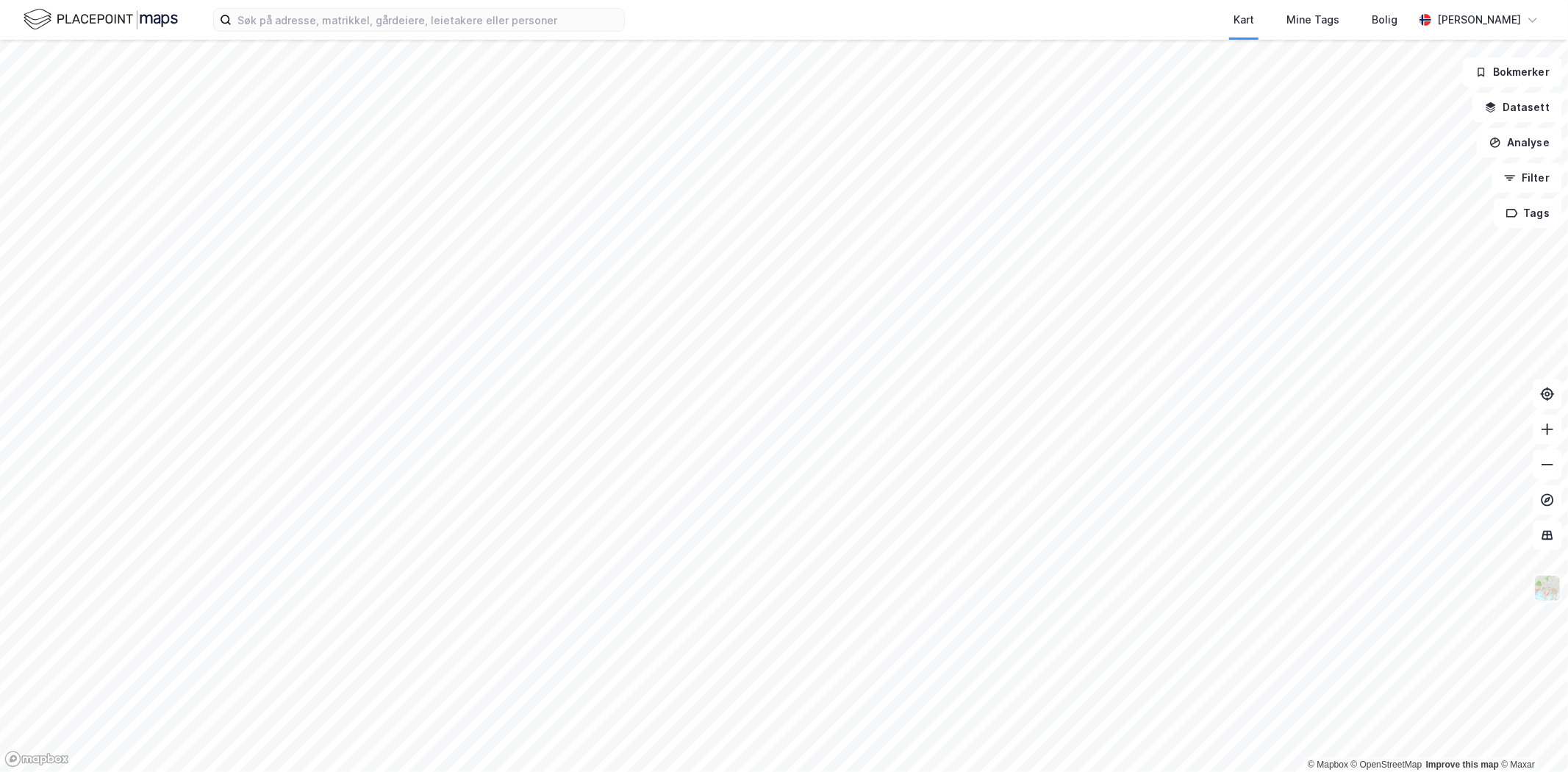
click at [1555, 581] on img at bounding box center [1547, 588] width 28 height 28
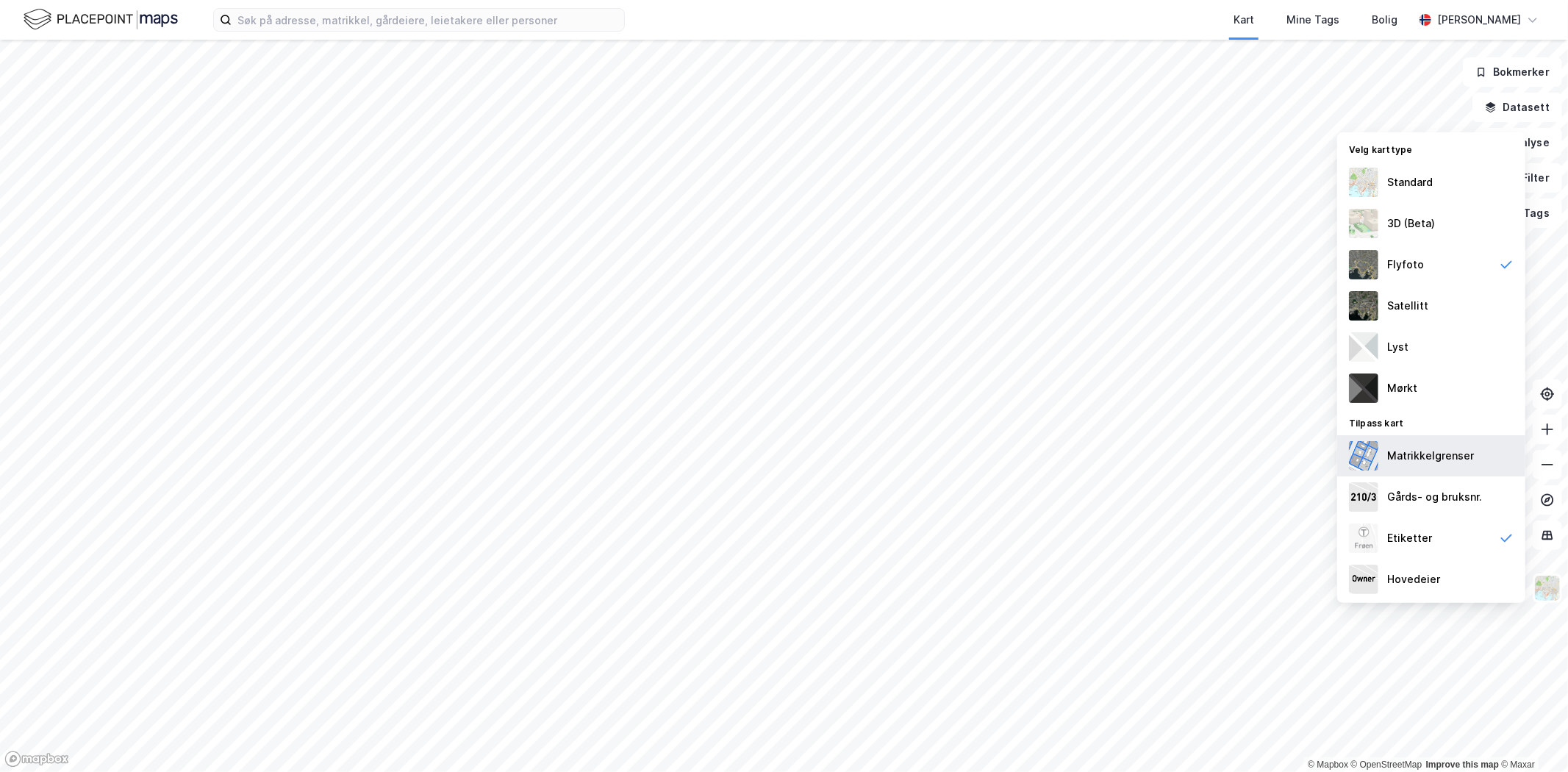
click at [1434, 459] on div "Matrikkelgrenser" at bounding box center [1429, 456] width 86 height 18
click at [1434, 497] on div "Gårds- og bruksnr." at bounding box center [1434, 496] width 95 height 18
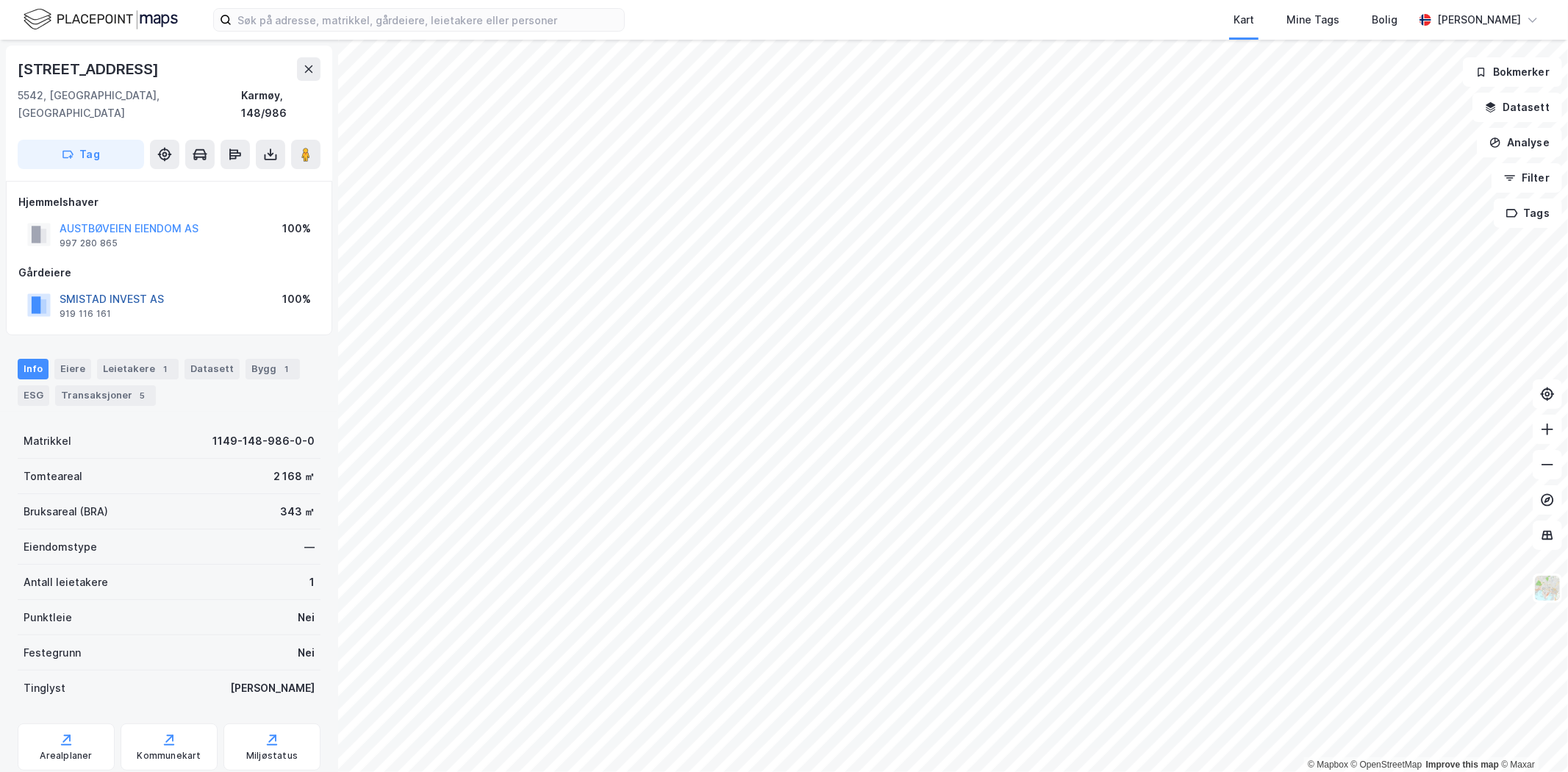
click at [0, 0] on button "SMISTAD INVEST AS" at bounding box center [0, 0] width 0 height 0
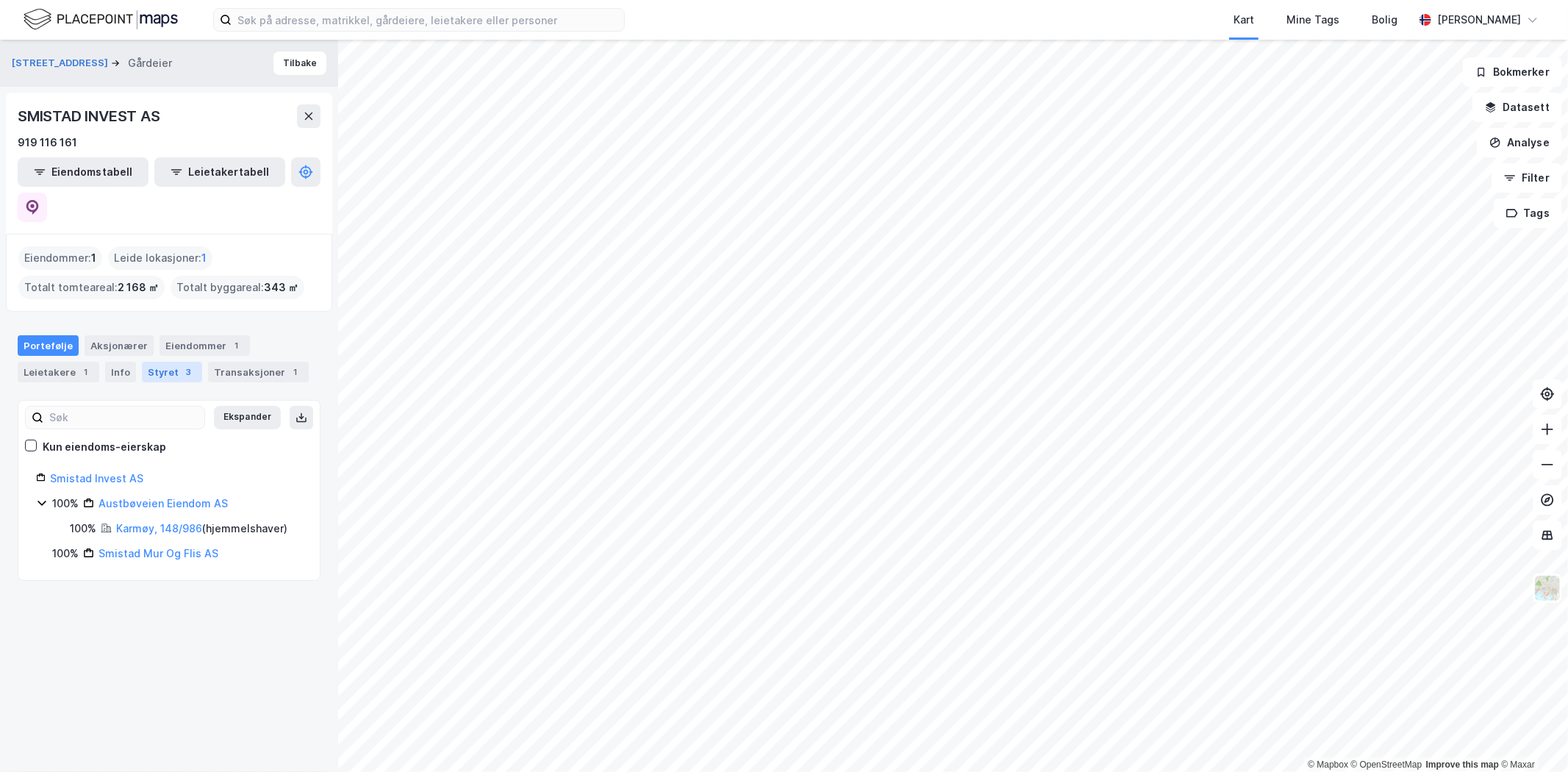
click at [149, 362] on div "Styret 3" at bounding box center [171, 372] width 60 height 21
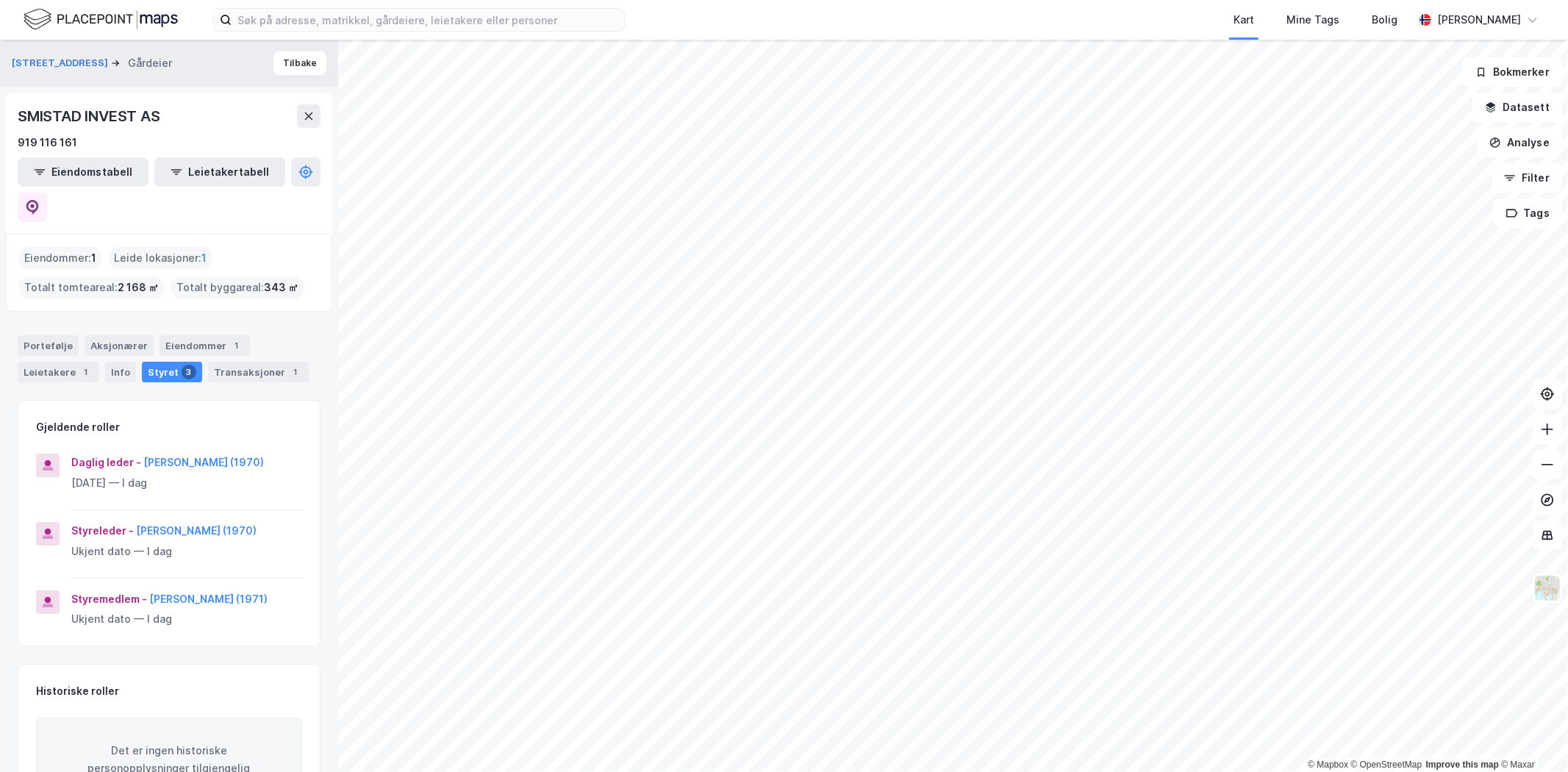
click at [149, 362] on div "Styret 3" at bounding box center [171, 372] width 60 height 21
